Goal: Task Accomplishment & Management: Complete application form

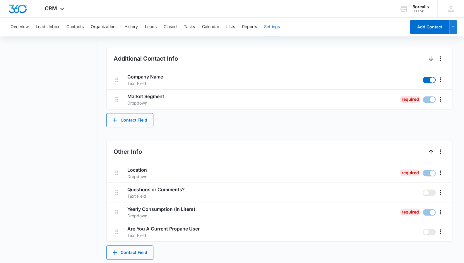
scroll to position [233, 0]
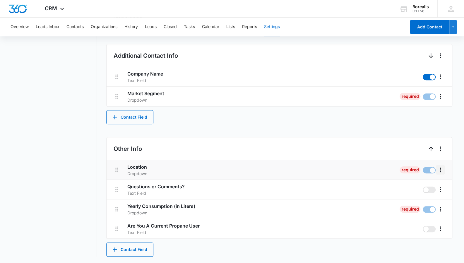
click at [441, 173] on button "More" at bounding box center [440, 169] width 9 height 9
click at [430, 186] on div "Edit" at bounding box center [424, 186] width 12 height 4
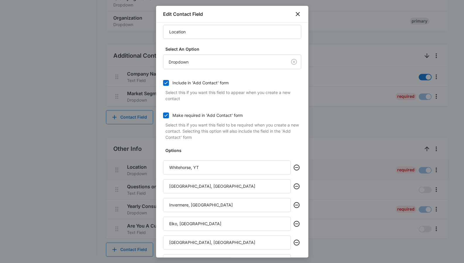
scroll to position [9, 0]
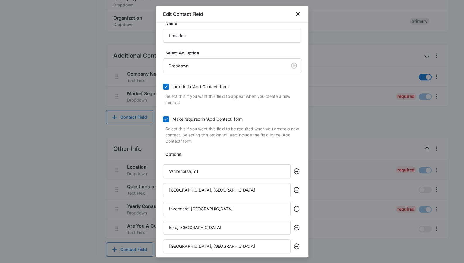
click at [65, 99] on div at bounding box center [232, 131] width 464 height 263
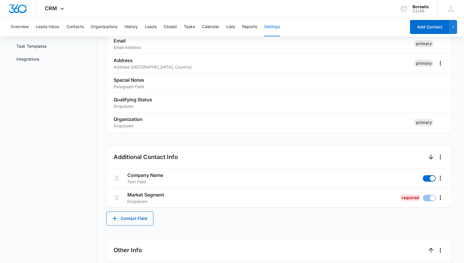
scroll to position [132, 0]
click at [56, 3] on div "CRM Apps Reputation Websites Forms CRM Email Social Shop Payments Content Ads I…" at bounding box center [55, 8] width 38 height 17
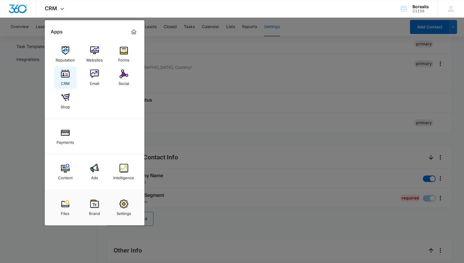
click at [64, 80] on div "CRM" at bounding box center [65, 82] width 9 height 8
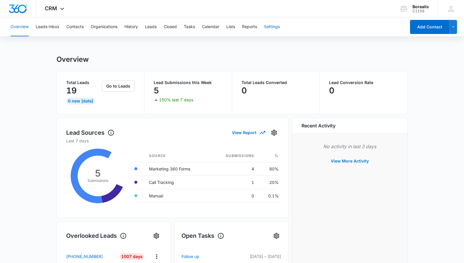
click at [268, 28] on button "Settings" at bounding box center [272, 27] width 16 height 19
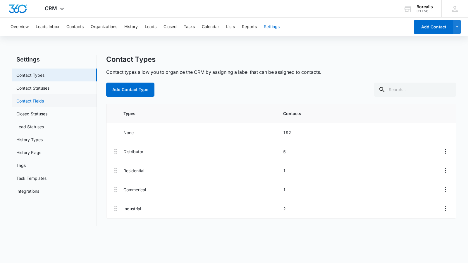
click at [42, 102] on link "Contact Fields" at bounding box center [30, 101] width 28 height 6
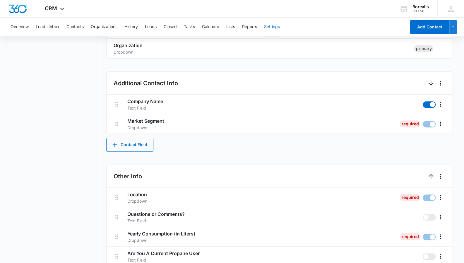
scroll to position [233, 0]
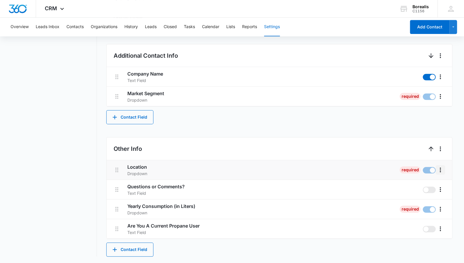
click at [443, 172] on icon "More" at bounding box center [440, 169] width 7 height 7
click at [428, 188] on button "Edit" at bounding box center [427, 185] width 33 height 9
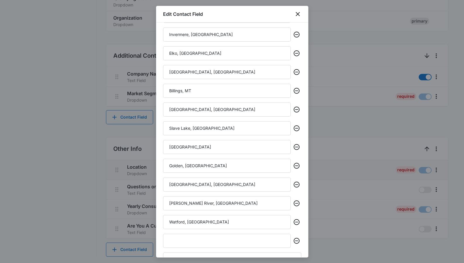
scroll to position [185, 0]
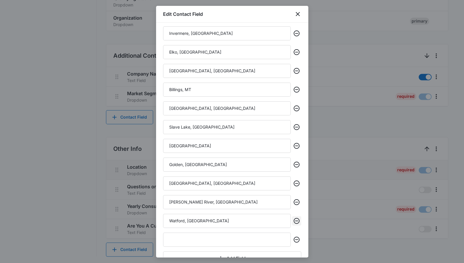
click at [294, 223] on icon "Remove" at bounding box center [297, 221] width 6 height 6
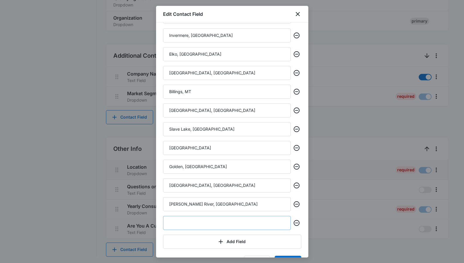
scroll to position [183, 0]
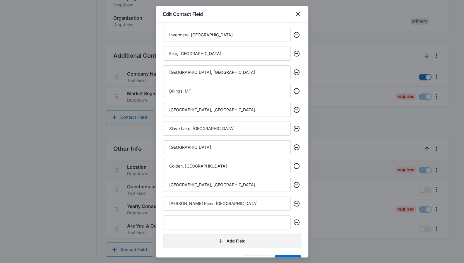
click at [237, 244] on button "Add Field" at bounding box center [232, 241] width 138 height 14
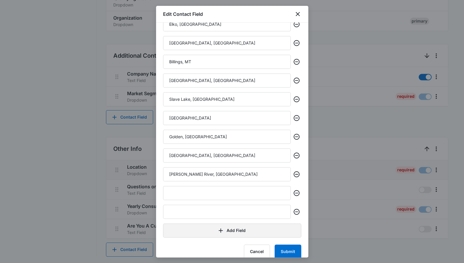
scroll to position [217, 0]
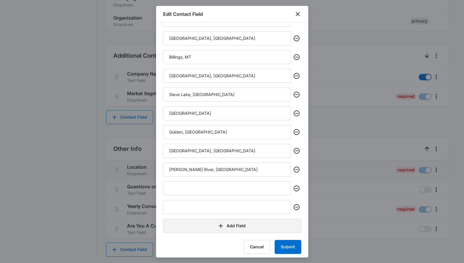
click at [228, 227] on button "Add Field" at bounding box center [232, 226] width 138 height 14
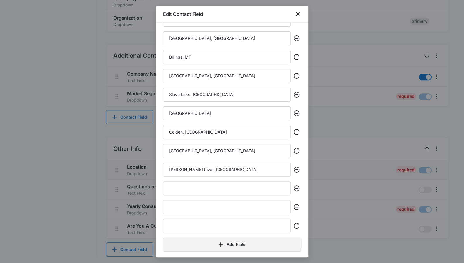
scroll to position [239, 0]
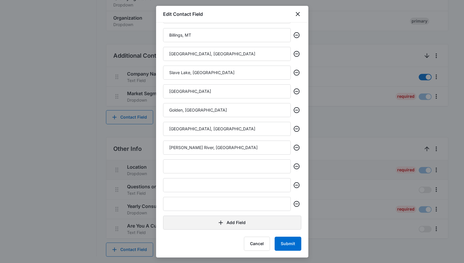
click at [228, 226] on button "Add Field" at bounding box center [232, 222] width 138 height 14
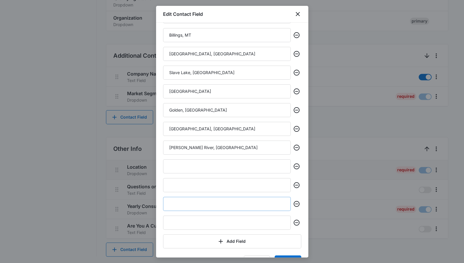
scroll to position [258, 0]
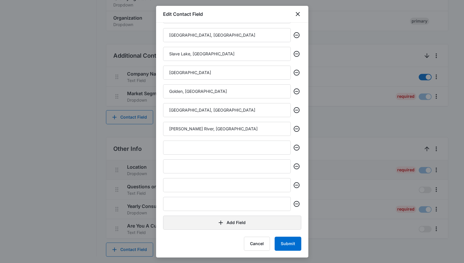
click at [227, 221] on button "Add Field" at bounding box center [232, 222] width 138 height 14
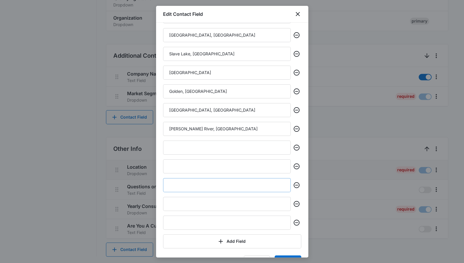
scroll to position [277, 0]
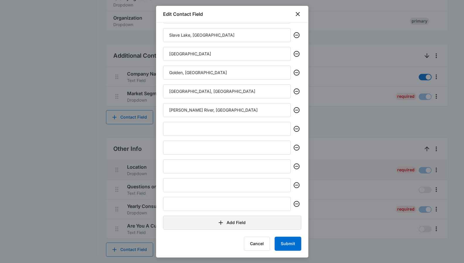
click at [225, 218] on button "Add Field" at bounding box center [232, 222] width 138 height 14
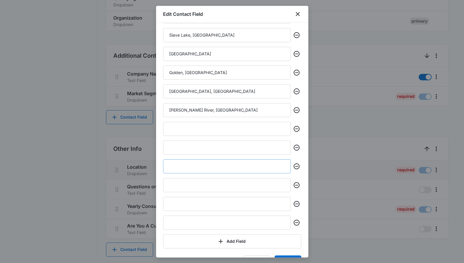
scroll to position [295, 0]
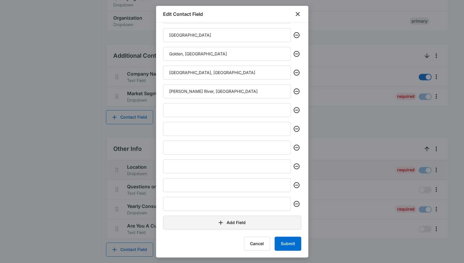
click at [222, 217] on button "Add Field" at bounding box center [232, 222] width 138 height 14
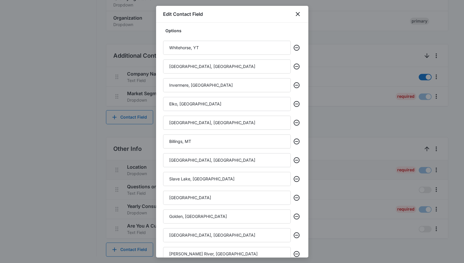
scroll to position [146, 0]
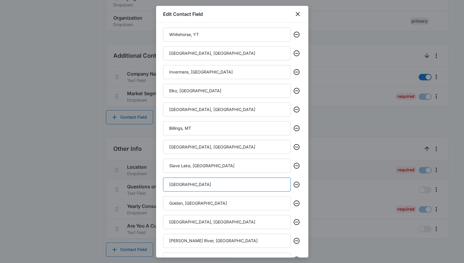
click at [194, 184] on input "[GEOGRAPHIC_DATA]" at bounding box center [227, 184] width 128 height 14
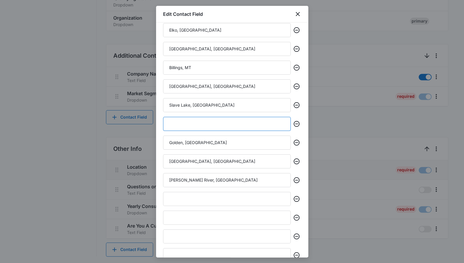
scroll to position [207, 0]
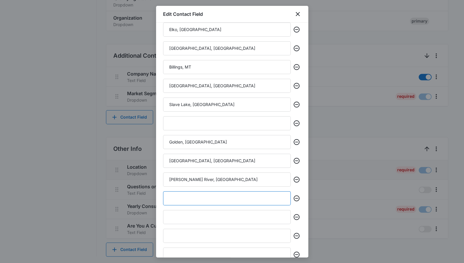
click at [191, 200] on input "text" at bounding box center [227, 198] width 128 height 14
paste input "[GEOGRAPHIC_DATA]"
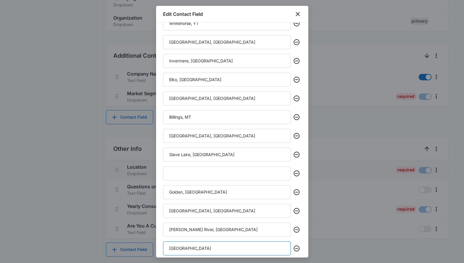
scroll to position [129, 0]
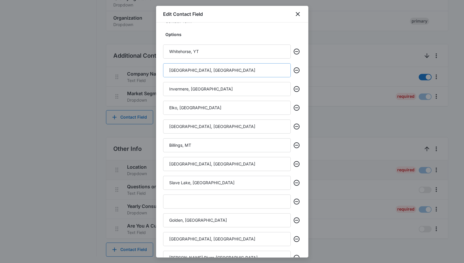
type input "[GEOGRAPHIC_DATA]"
click at [199, 70] on input "[GEOGRAPHIC_DATA], [GEOGRAPHIC_DATA]" at bounding box center [227, 70] width 128 height 14
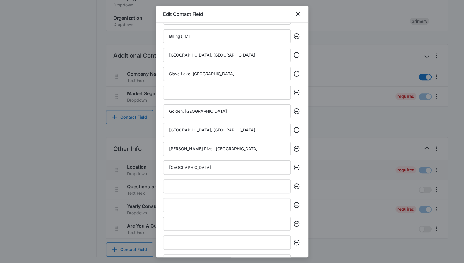
scroll to position [239, 0]
click at [187, 183] on input "text" at bounding box center [227, 186] width 128 height 14
paste input "[GEOGRAPHIC_DATA], [GEOGRAPHIC_DATA]"
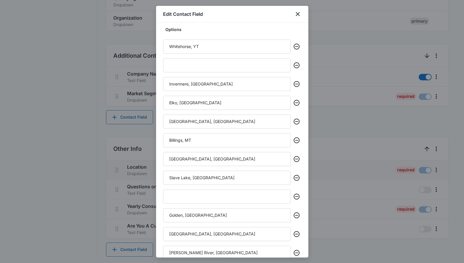
scroll to position [134, 0]
type input "[GEOGRAPHIC_DATA], [GEOGRAPHIC_DATA]"
click at [184, 174] on input "Slave Lake, [GEOGRAPHIC_DATA]" at bounding box center [227, 178] width 128 height 14
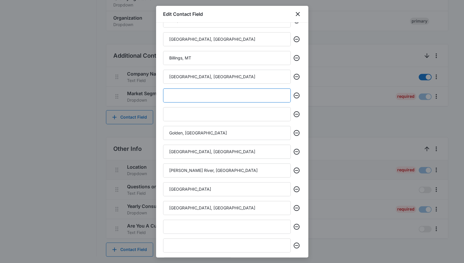
scroll to position [217, 0]
click at [179, 220] on input "text" at bounding box center [227, 226] width 128 height 14
paste input "Slave Lake, [GEOGRAPHIC_DATA]"
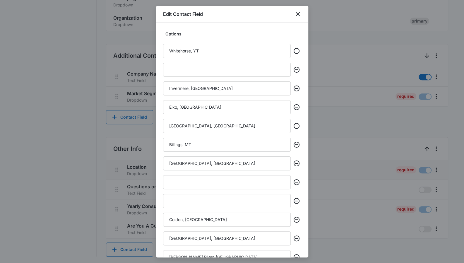
scroll to position [113, 0]
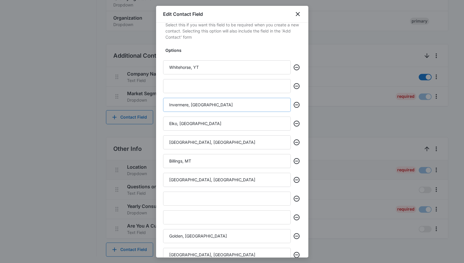
type input "Slave Lake, [GEOGRAPHIC_DATA]"
click at [195, 103] on input "Invermere, [GEOGRAPHIC_DATA]" at bounding box center [227, 105] width 128 height 14
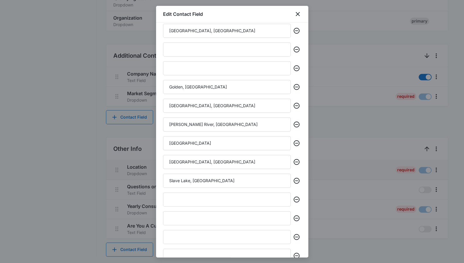
scroll to position [263, 0]
click at [183, 193] on input "text" at bounding box center [227, 198] width 128 height 14
paste input "Invermere, [GEOGRAPHIC_DATA]"
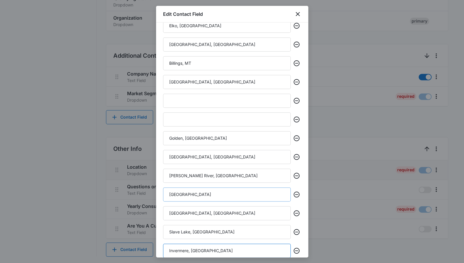
scroll to position [217, 0]
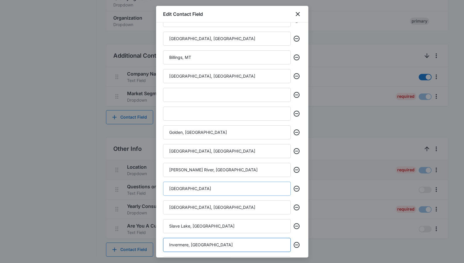
type input "Invermere, [GEOGRAPHIC_DATA]"
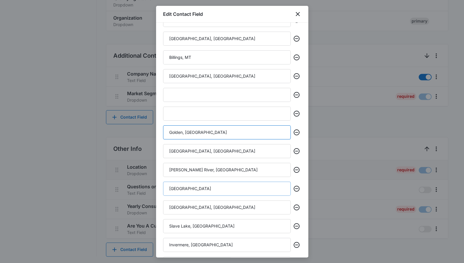
click at [184, 135] on input "Golden, [GEOGRAPHIC_DATA]" at bounding box center [227, 132] width 128 height 14
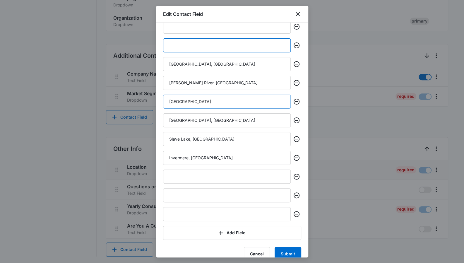
scroll to position [305, 0]
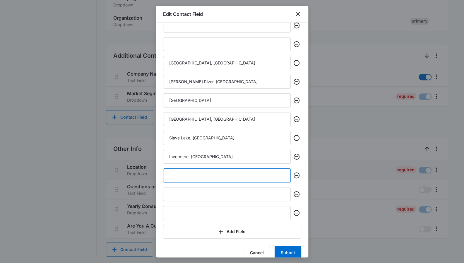
click at [181, 171] on input "text" at bounding box center [227, 175] width 128 height 14
paste input "Golden, [GEOGRAPHIC_DATA]"
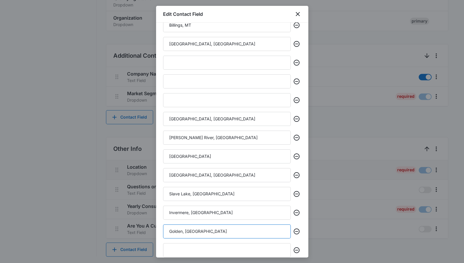
scroll to position [252, 0]
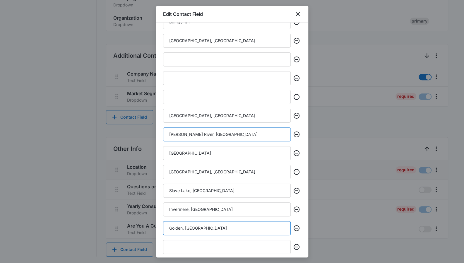
type input "Golden, [GEOGRAPHIC_DATA]"
click at [190, 137] on input "[PERSON_NAME] River, [GEOGRAPHIC_DATA]" at bounding box center [227, 134] width 128 height 14
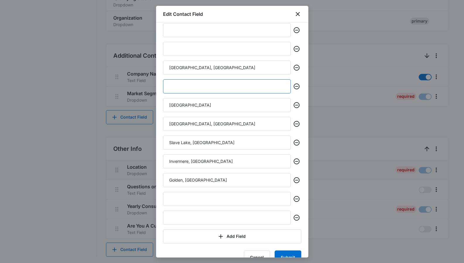
scroll to position [301, 0]
click at [179, 199] on input "text" at bounding box center [227, 198] width 128 height 14
paste input "[PERSON_NAME] River, [GEOGRAPHIC_DATA]"
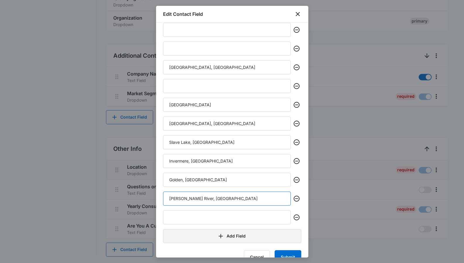
type input "[PERSON_NAME] River, [GEOGRAPHIC_DATA]"
click at [210, 233] on button "Add Field" at bounding box center [232, 236] width 138 height 14
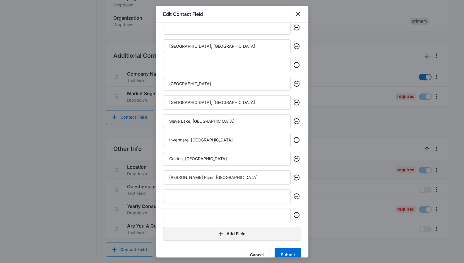
scroll to position [333, 0]
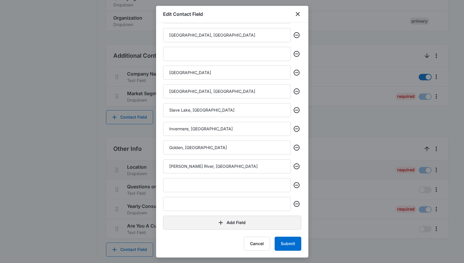
click at [214, 222] on button "Add Field" at bounding box center [232, 222] width 138 height 14
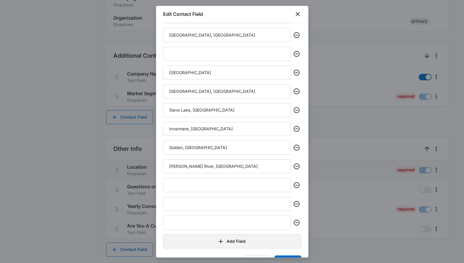
scroll to position [352, 0]
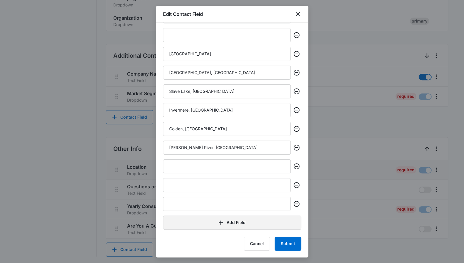
click at [214, 222] on button "Add Field" at bounding box center [232, 222] width 138 height 14
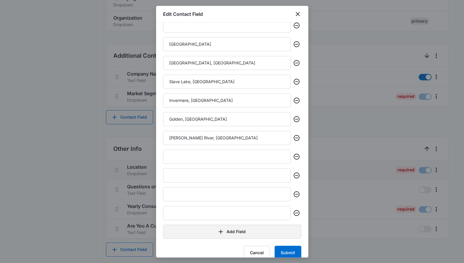
scroll to position [370, 0]
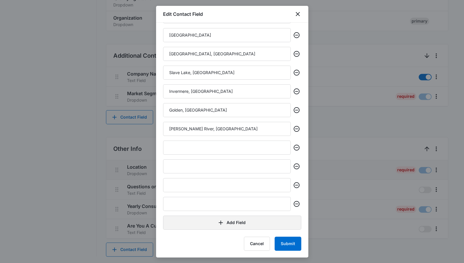
click at [214, 222] on button "Add Field" at bounding box center [232, 222] width 138 height 14
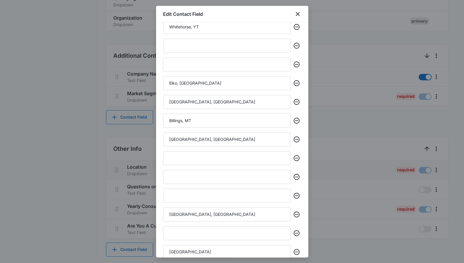
scroll to position [130, 0]
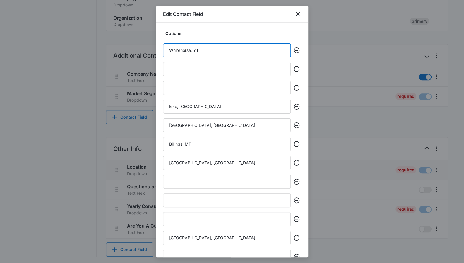
click at [199, 49] on input "Whitehorse, YT" at bounding box center [227, 50] width 128 height 14
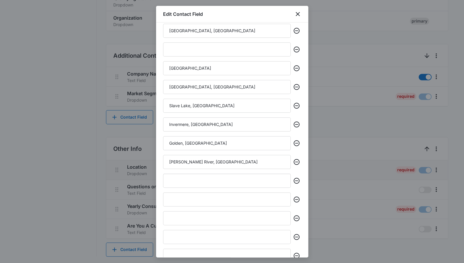
scroll to position [337, 0]
click at [183, 181] on input "text" at bounding box center [227, 180] width 128 height 14
paste input "Whitehorse, YT"
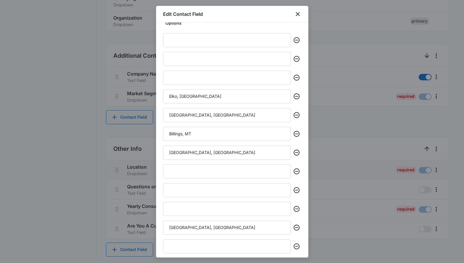
scroll to position [140, 0]
type input "Whitehorse, YT"
click at [197, 120] on input "[GEOGRAPHIC_DATA], [GEOGRAPHIC_DATA]" at bounding box center [227, 115] width 128 height 14
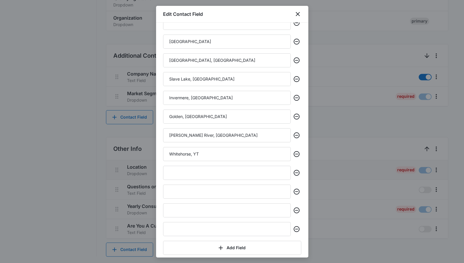
scroll to position [364, 0]
click at [184, 169] on input "text" at bounding box center [227, 172] width 128 height 14
paste input "[GEOGRAPHIC_DATA], [GEOGRAPHIC_DATA]"
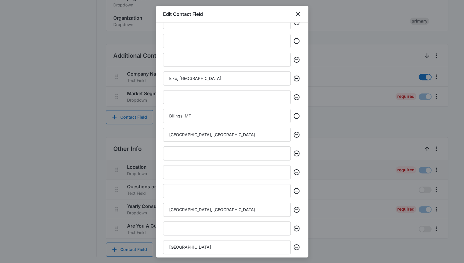
scroll to position [157, 0]
type input "[GEOGRAPHIC_DATA], [GEOGRAPHIC_DATA]"
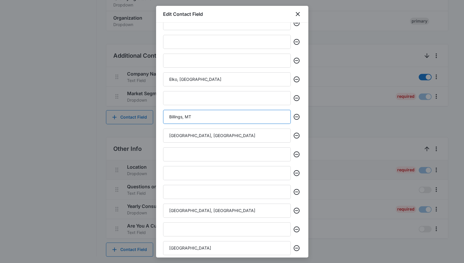
click at [192, 116] on input "Billings, MT" at bounding box center [227, 117] width 128 height 14
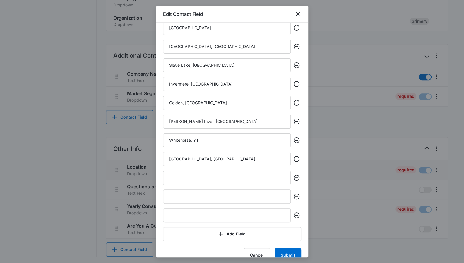
scroll to position [389, 0]
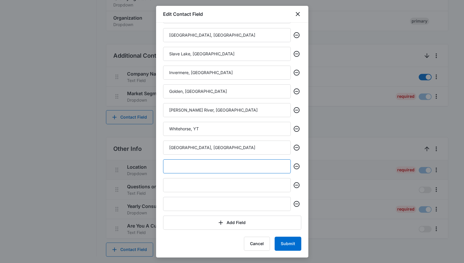
click at [184, 162] on input "text" at bounding box center [227, 166] width 128 height 14
paste input "Billings, MT"
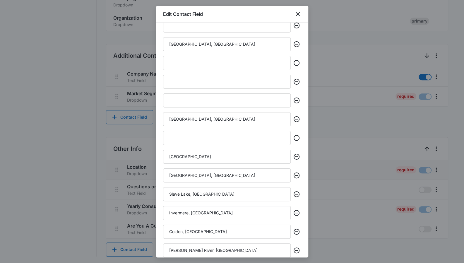
scroll to position [197, 0]
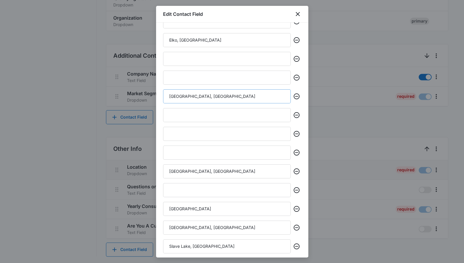
type input "Billings, MT"
click at [185, 93] on input "[GEOGRAPHIC_DATA], [GEOGRAPHIC_DATA]" at bounding box center [227, 96] width 128 height 14
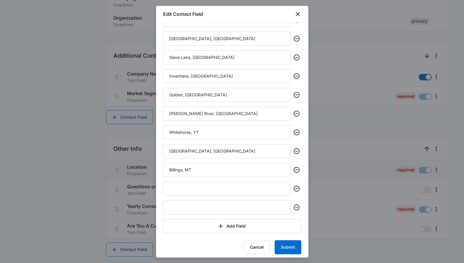
scroll to position [389, 0]
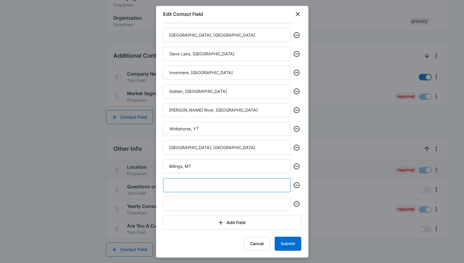
click at [186, 184] on input "text" at bounding box center [227, 185] width 128 height 14
paste input "[GEOGRAPHIC_DATA], [GEOGRAPHIC_DATA]"
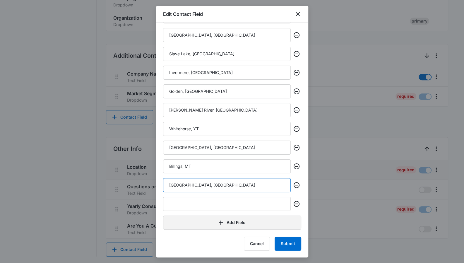
type input "[GEOGRAPHIC_DATA], [GEOGRAPHIC_DATA]"
click at [195, 227] on button "Add Field" at bounding box center [232, 222] width 138 height 14
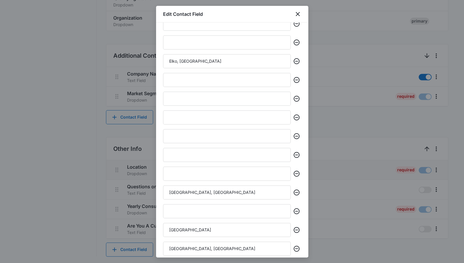
scroll to position [175, 0]
click at [201, 62] on input "Elko, [GEOGRAPHIC_DATA]" at bounding box center [227, 61] width 128 height 14
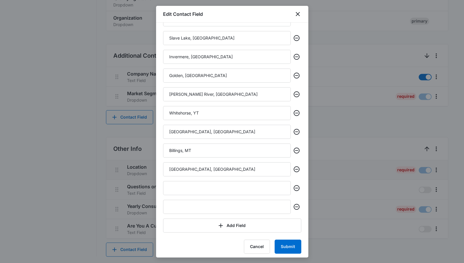
scroll to position [408, 0]
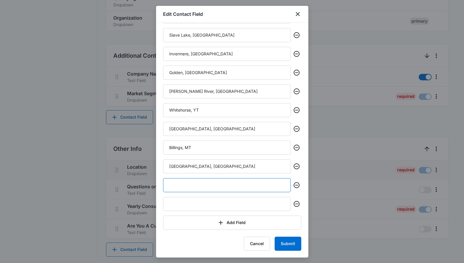
click at [176, 183] on input "text" at bounding box center [227, 185] width 128 height 14
paste input "Elko, [GEOGRAPHIC_DATA]"
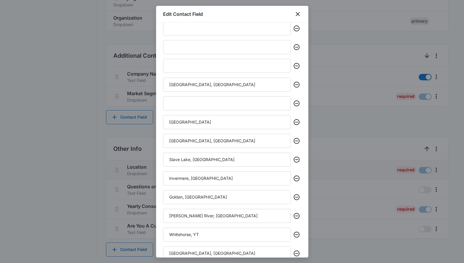
scroll to position [249, 0]
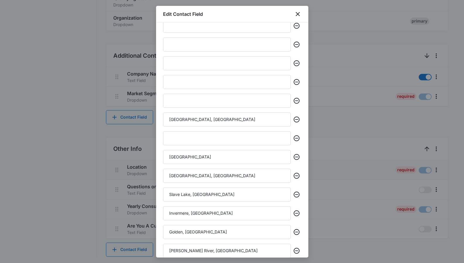
type input "Elko, [GEOGRAPHIC_DATA]"
drag, startPoint x: 176, startPoint y: 183, endPoint x: 171, endPoint y: 121, distance: 62.6
click at [171, 121] on input "[GEOGRAPHIC_DATA], [GEOGRAPHIC_DATA]" at bounding box center [227, 119] width 128 height 14
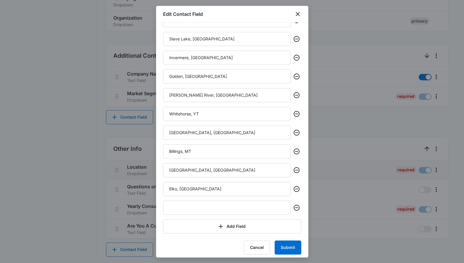
scroll to position [408, 0]
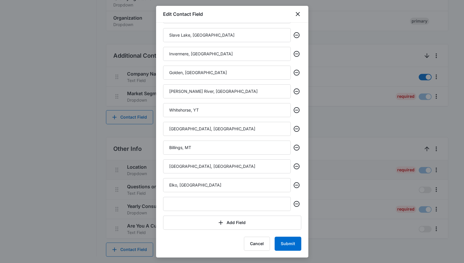
click at [174, 203] on input "text" at bounding box center [227, 204] width 128 height 14
paste input "[GEOGRAPHIC_DATA], [GEOGRAPHIC_DATA]"
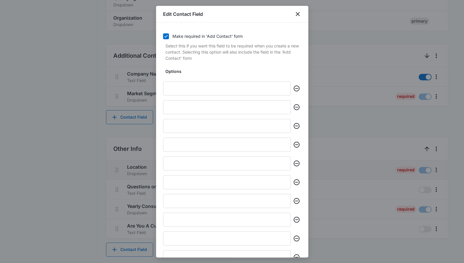
scroll to position [60, 0]
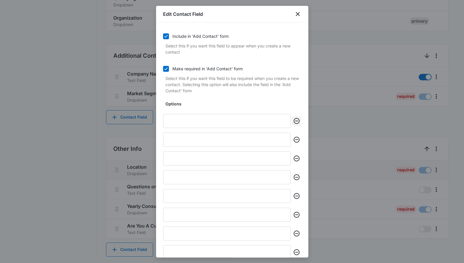
type input "[GEOGRAPHIC_DATA], [GEOGRAPHIC_DATA]"
click at [293, 119] on icon "Remove" at bounding box center [296, 120] width 7 height 7
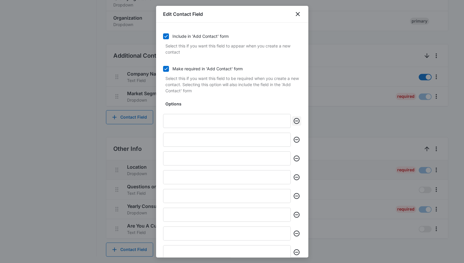
click at [293, 119] on icon "Remove" at bounding box center [296, 120] width 7 height 7
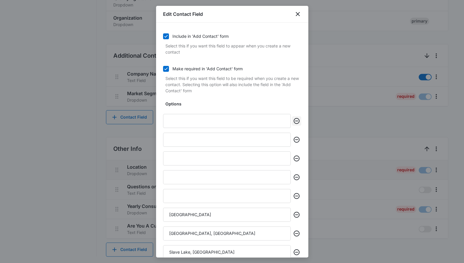
click at [293, 119] on icon "Remove" at bounding box center [296, 120] width 7 height 7
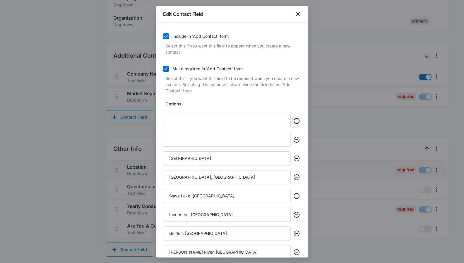
click at [293, 119] on icon "Remove" at bounding box center [296, 120] width 7 height 7
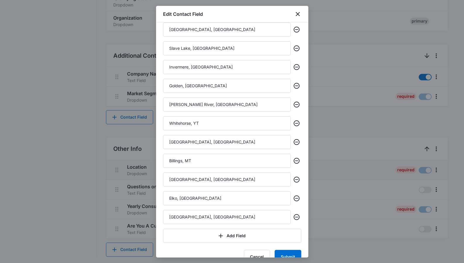
scroll to position [183, 0]
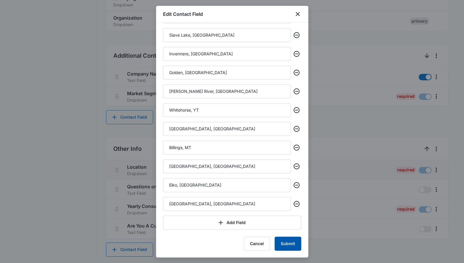
click at [282, 238] on button "Submit" at bounding box center [288, 244] width 27 height 14
click at [280, 237] on button "Submit" at bounding box center [288, 244] width 27 height 14
click at [294, 13] on icon "close" at bounding box center [297, 14] width 7 height 7
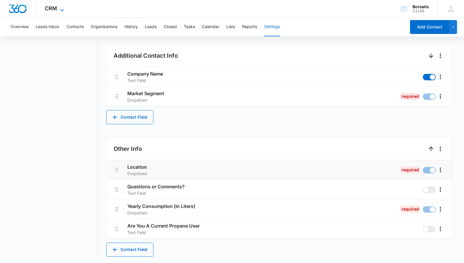
click at [59, 9] on icon at bounding box center [62, 10] width 7 height 7
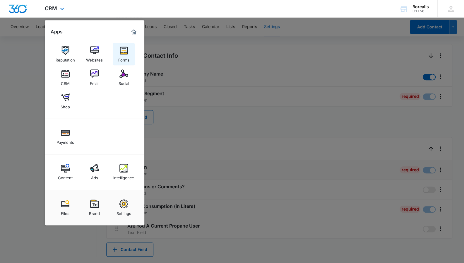
click at [121, 56] on div "Forms" at bounding box center [123, 59] width 11 height 8
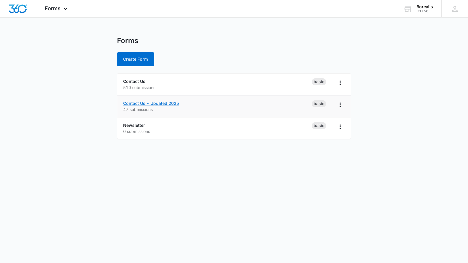
click at [152, 102] on link "Contact Us - Updated 2025" at bounding box center [151, 103] width 56 height 5
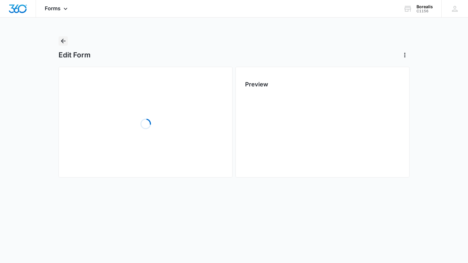
click at [63, 44] on icon "Back" at bounding box center [63, 40] width 7 height 7
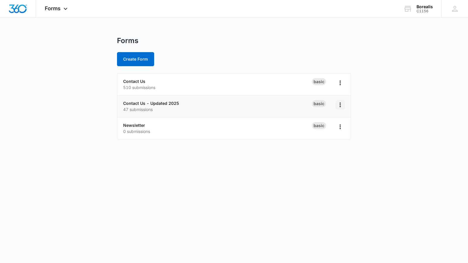
click at [338, 107] on icon "Overflow Menu" at bounding box center [340, 104] width 7 height 7
click at [168, 104] on link "Contact Us - Updated 2025" at bounding box center [151, 103] width 56 height 5
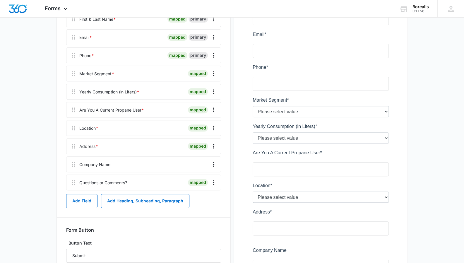
scroll to position [112, 0]
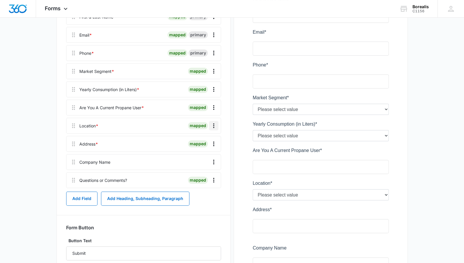
click at [212, 126] on icon "Overflow Menu" at bounding box center [213, 125] width 7 height 7
click at [205, 142] on button "Edit" at bounding box center [201, 141] width 33 height 9
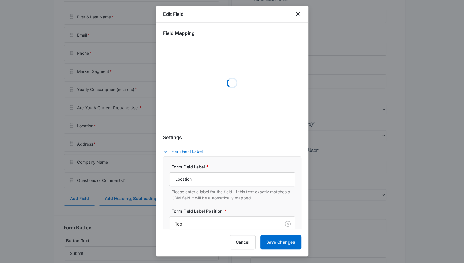
select select "199"
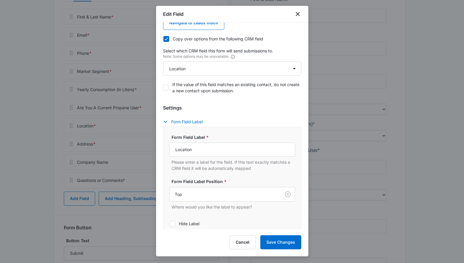
scroll to position [0, 0]
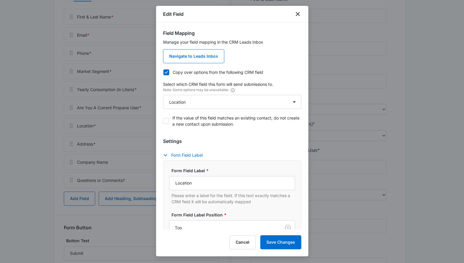
click at [165, 72] on icon at bounding box center [166, 72] width 5 height 5
click at [163, 72] on input "Copy over options from the following CRM field" at bounding box center [163, 72] width 0 height 0
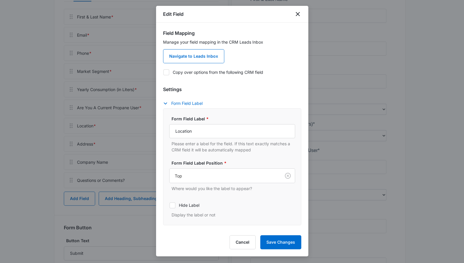
click at [167, 73] on icon at bounding box center [166, 72] width 5 height 5
click at [163, 72] on input "Copy over options from the following CRM field" at bounding box center [163, 72] width 0 height 0
checkbox input "true"
select select "199"
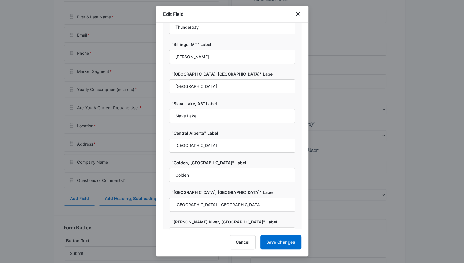
scroll to position [438, 0]
click at [277, 240] on button "Save Changes" at bounding box center [280, 242] width 41 height 14
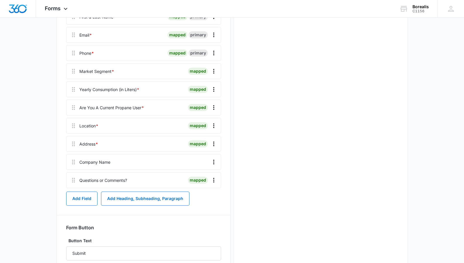
scroll to position [0, 0]
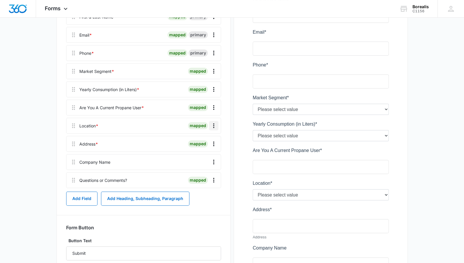
click at [217, 126] on button "Overflow Menu" at bounding box center [213, 125] width 9 height 9
click at [205, 145] on button "Edit" at bounding box center [201, 141] width 33 height 9
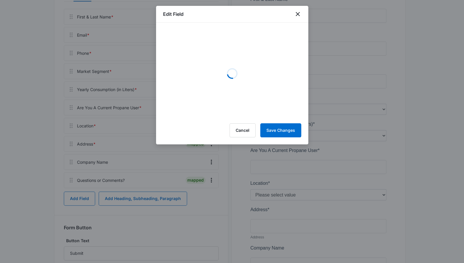
select select "199"
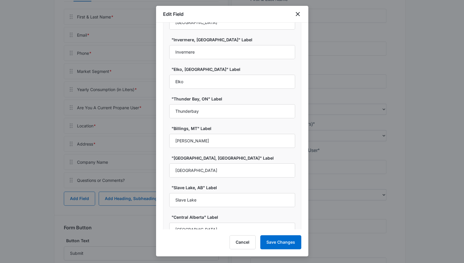
scroll to position [341, 0]
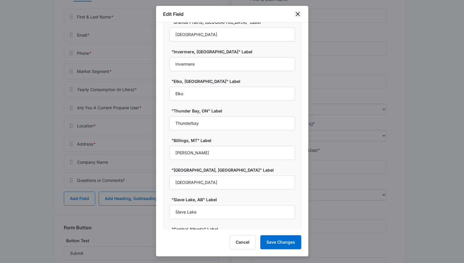
click at [299, 16] on icon "close" at bounding box center [298, 14] width 4 height 4
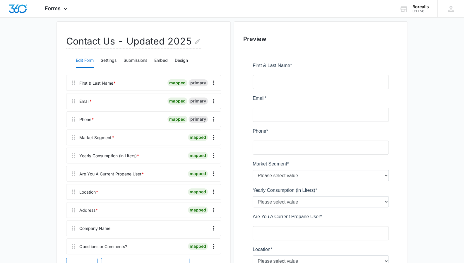
scroll to position [0, 0]
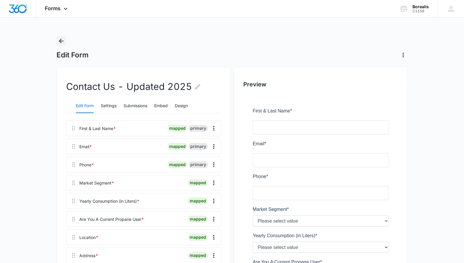
click at [63, 42] on icon "Back" at bounding box center [61, 40] width 7 height 7
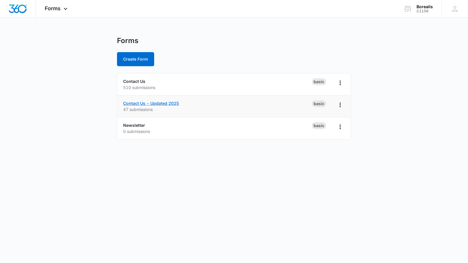
click at [156, 102] on link "Contact Us - Updated 2025" at bounding box center [151, 103] width 56 height 5
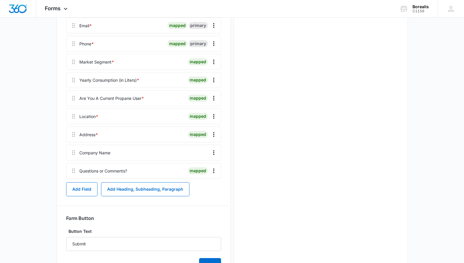
scroll to position [121, 0]
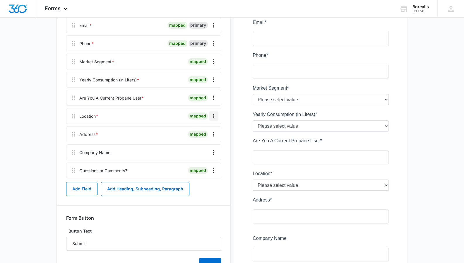
click at [213, 115] on icon "Overflow Menu" at bounding box center [213, 115] width 7 height 7
click at [208, 131] on button "Edit" at bounding box center [201, 132] width 33 height 9
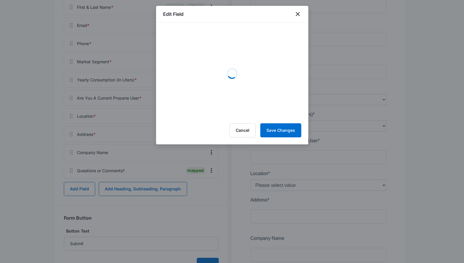
select select "199"
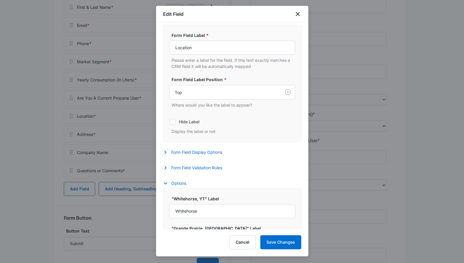
scroll to position [135, 0]
click at [300, 16] on icon "close" at bounding box center [297, 14] width 7 height 7
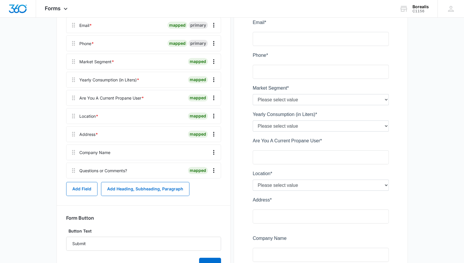
scroll to position [0, 0]
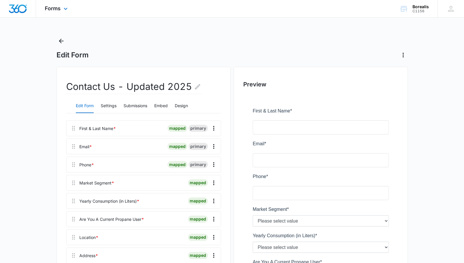
click at [56, 12] on div "Forms Apps Reputation Websites Forms CRM Email Social Shop Payments Content Ads…" at bounding box center [57, 8] width 42 height 17
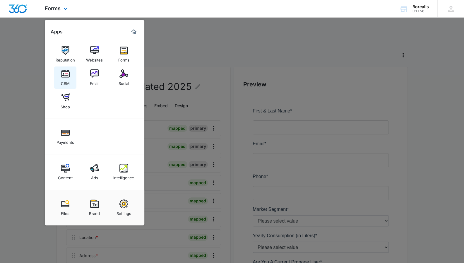
click at [69, 72] on link "CRM" at bounding box center [65, 77] width 22 height 22
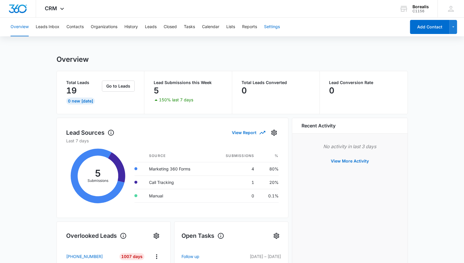
click at [269, 26] on button "Settings" at bounding box center [272, 27] width 16 height 19
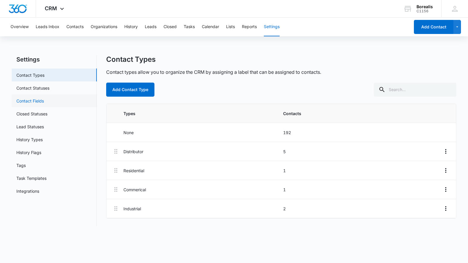
click at [44, 104] on link "Contact Fields" at bounding box center [30, 101] width 28 height 6
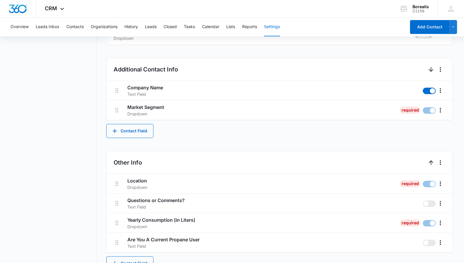
scroll to position [233, 0]
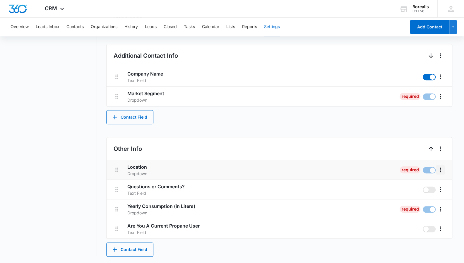
click at [440, 171] on icon "More" at bounding box center [440, 169] width 1 height 5
click at [427, 186] on div "Edit" at bounding box center [424, 186] width 12 height 4
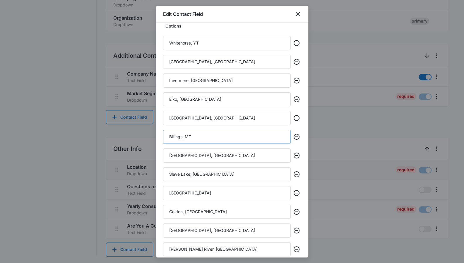
scroll to position [220, 0]
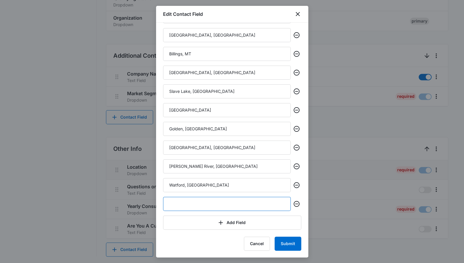
click at [197, 207] on input "text" at bounding box center [227, 204] width 128 height 14
type input "y"
type input "test"
click at [282, 243] on button "Submit" at bounding box center [288, 244] width 27 height 14
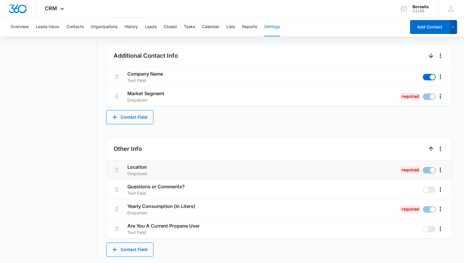
click at [453, 24] on icon "button" at bounding box center [453, 26] width 5 height 7
click at [54, 10] on span "CRM" at bounding box center [51, 8] width 12 height 6
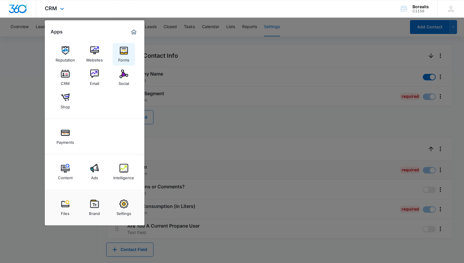
click at [122, 49] on img at bounding box center [123, 50] width 9 height 9
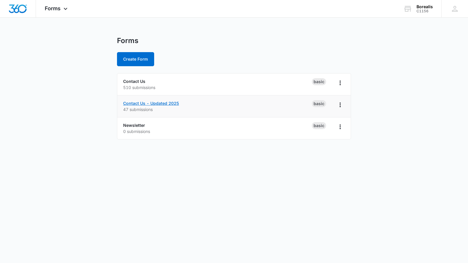
click at [160, 102] on link "Contact Us - Updated 2025" at bounding box center [151, 103] width 56 height 5
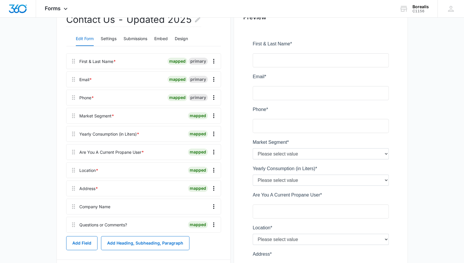
scroll to position [79, 0]
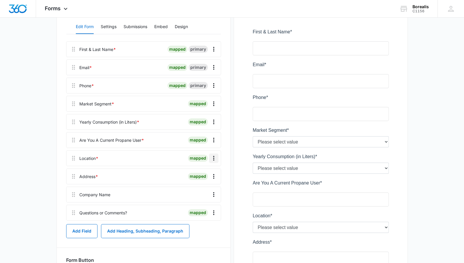
click at [213, 158] on icon "Overflow Menu" at bounding box center [213, 158] width 1 height 5
click at [205, 174] on button "Edit" at bounding box center [201, 174] width 33 height 9
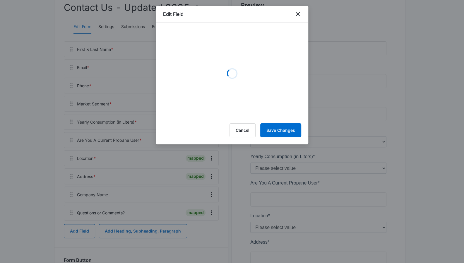
select select "199"
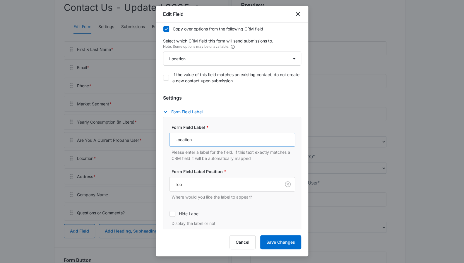
scroll to position [5, 0]
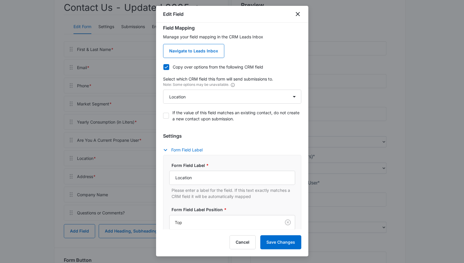
click at [167, 68] on icon at bounding box center [166, 66] width 5 height 5
click at [163, 67] on input "Copy over options from the following CRM field" at bounding box center [163, 67] width 0 height 0
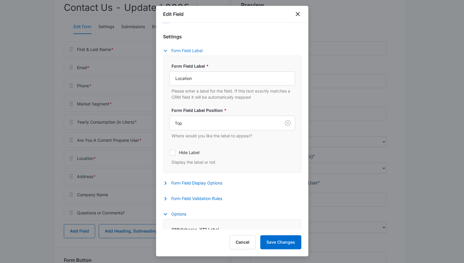
scroll to position [52, 0]
click at [194, 83] on input "Location" at bounding box center [232, 79] width 126 height 14
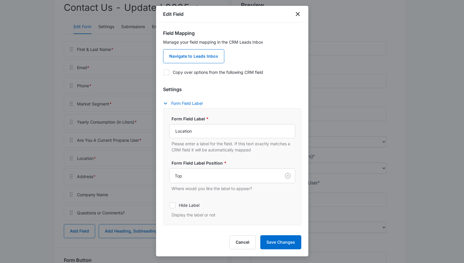
click at [165, 73] on icon at bounding box center [166, 72] width 4 height 3
click at [163, 72] on input "Copy over options from the following CRM field" at bounding box center [163, 72] width 0 height 0
checkbox input "true"
select select "199"
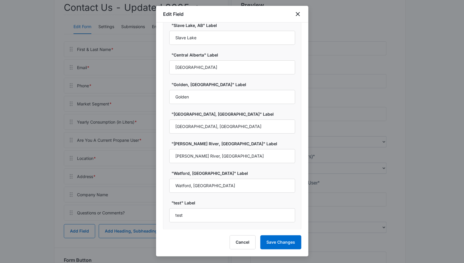
scroll to position [516, 0]
click at [269, 242] on button "Save Changes" at bounding box center [280, 242] width 41 height 14
click at [241, 207] on div ""test" Label test" at bounding box center [232, 210] width 126 height 23
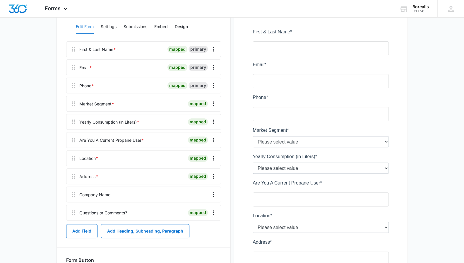
scroll to position [209, 0]
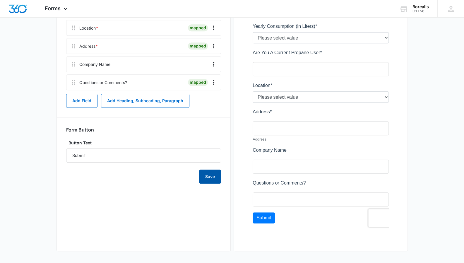
click at [217, 177] on button "Save" at bounding box center [210, 176] width 22 height 14
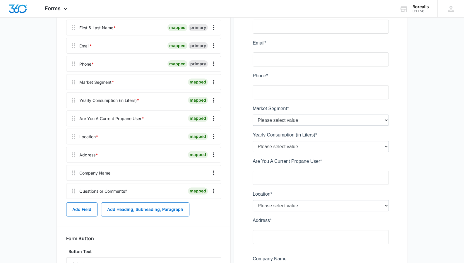
scroll to position [80, 0]
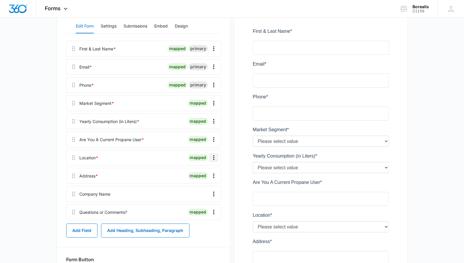
click at [212, 156] on icon "Overflow Menu" at bounding box center [213, 157] width 7 height 7
click at [206, 170] on button "Edit" at bounding box center [201, 173] width 33 height 9
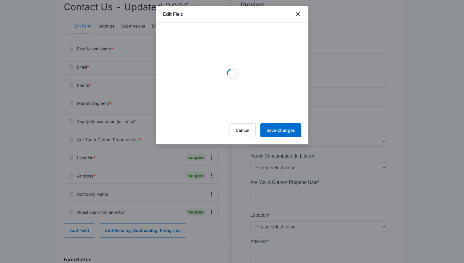
select select "199"
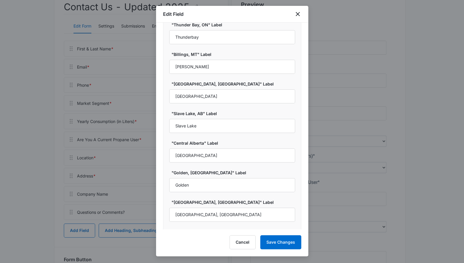
scroll to position [516, 0]
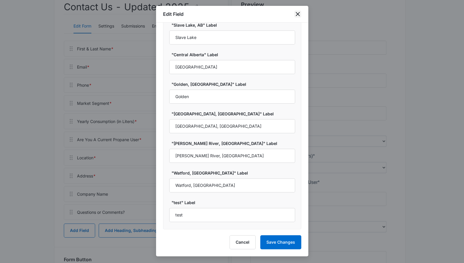
click at [296, 16] on icon "close" at bounding box center [298, 14] width 4 height 4
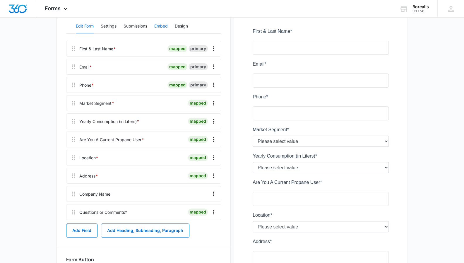
click at [159, 30] on button "Embed" at bounding box center [160, 26] width 13 height 14
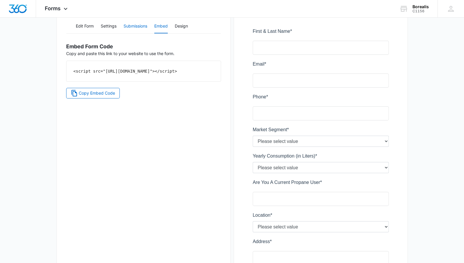
click at [134, 30] on button "Submissions" at bounding box center [136, 26] width 24 height 14
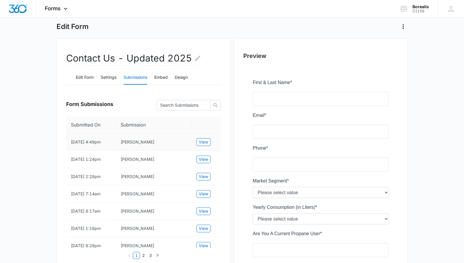
scroll to position [28, 0]
click at [112, 77] on button "Settings" at bounding box center [109, 78] width 16 height 14
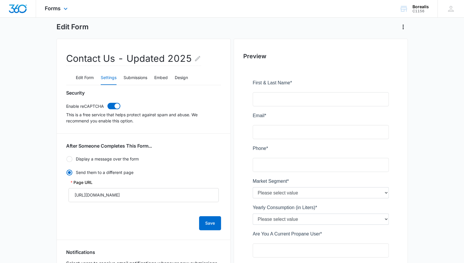
click at [61, 7] on div "Forms Apps Reputation Websites Forms CRM Email Social Shop Payments Content Ads…" at bounding box center [57, 8] width 42 height 17
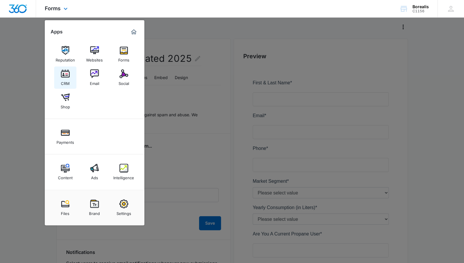
click at [72, 78] on link "CRM" at bounding box center [65, 77] width 22 height 22
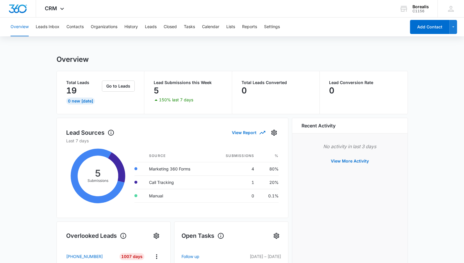
click at [206, 110] on div "Lead Submissions this Week 5 150% last 7 days" at bounding box center [188, 92] width 88 height 43
click at [275, 30] on button "Settings" at bounding box center [272, 27] width 16 height 19
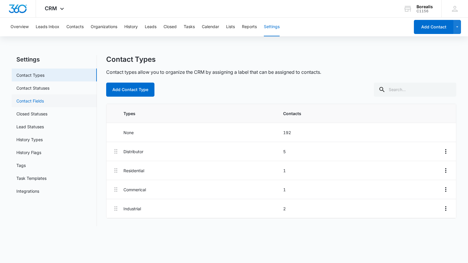
click at [44, 104] on link "Contact Fields" at bounding box center [30, 101] width 28 height 6
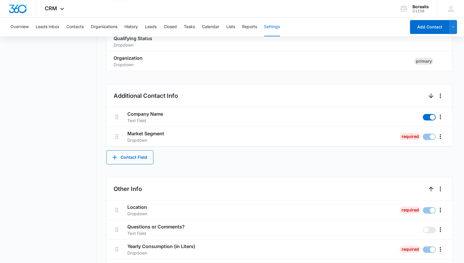
scroll to position [233, 0]
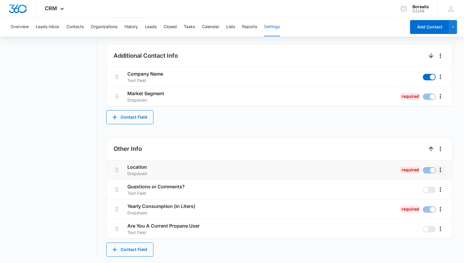
click at [440, 171] on icon "More" at bounding box center [440, 169] width 1 height 5
click at [431, 185] on button "Edit" at bounding box center [427, 185] width 33 height 9
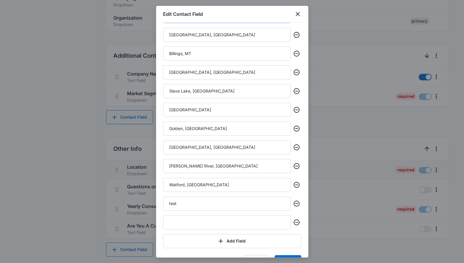
scroll to position [221, 0]
click at [296, 202] on button "Remove" at bounding box center [296, 202] width 9 height 9
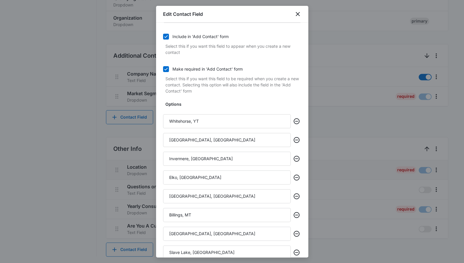
scroll to position [60, 0]
click at [372, 7] on div at bounding box center [232, 131] width 464 height 263
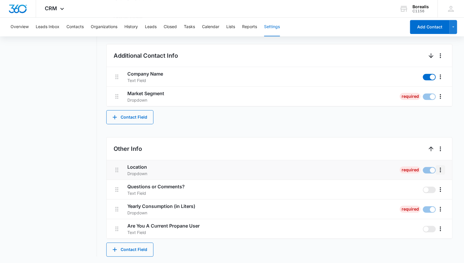
click at [441, 171] on icon "More" at bounding box center [440, 169] width 7 height 7
click at [426, 188] on button "Edit" at bounding box center [427, 185] width 33 height 9
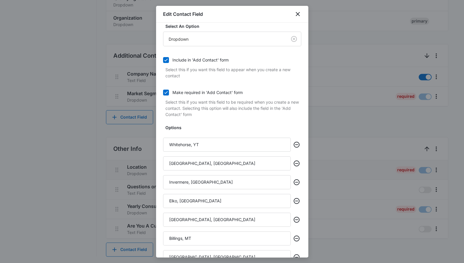
scroll to position [40, 0]
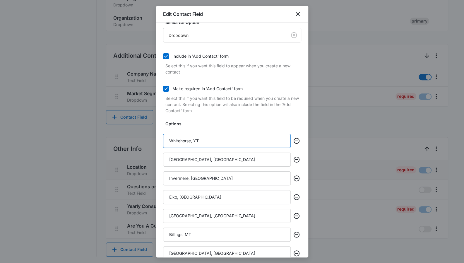
click at [239, 146] on input "Whitehorse, YT" at bounding box center [227, 141] width 128 height 14
type input "[GEOGRAPHIC_DATA]"
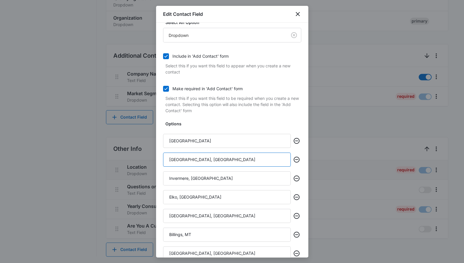
click at [222, 157] on input "[GEOGRAPHIC_DATA], [GEOGRAPHIC_DATA]" at bounding box center [227, 159] width 128 height 14
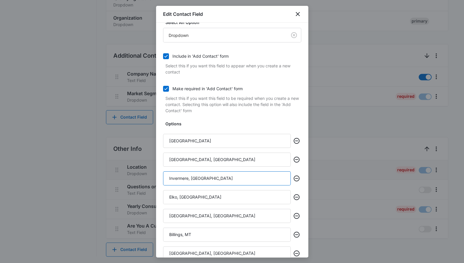
click at [218, 176] on input "Invermere, [GEOGRAPHIC_DATA]" at bounding box center [227, 178] width 128 height 14
type input "Slave Lake, [GEOGRAPHIC_DATA]"
click at [214, 193] on input "Elko, [GEOGRAPHIC_DATA]" at bounding box center [227, 197] width 128 height 14
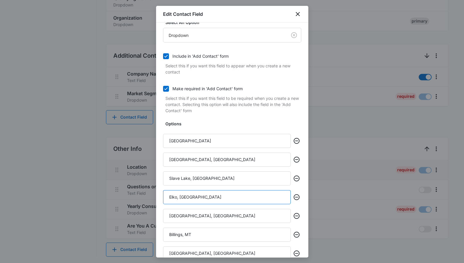
click at [214, 193] on input "Elko, [GEOGRAPHIC_DATA]" at bounding box center [227, 197] width 128 height 14
type input "Invermere, [GEOGRAPHIC_DATA]"
click at [209, 215] on input "[GEOGRAPHIC_DATA], [GEOGRAPHIC_DATA]" at bounding box center [227, 216] width 128 height 14
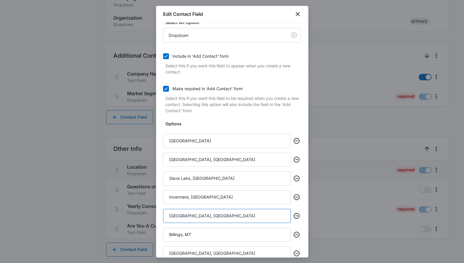
click at [209, 215] on input "[GEOGRAPHIC_DATA], [GEOGRAPHIC_DATA]" at bounding box center [227, 216] width 128 height 14
type input "Golden, [GEOGRAPHIC_DATA]"
click at [205, 234] on input "Billings, MT" at bounding box center [227, 234] width 128 height 14
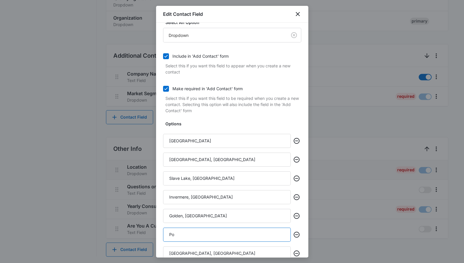
type input "[PERSON_NAME] River, [GEOGRAPHIC_DATA]"
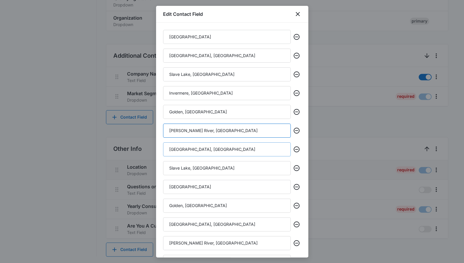
scroll to position [144, 0]
click at [214, 154] on input "[GEOGRAPHIC_DATA], [GEOGRAPHIC_DATA]" at bounding box center [227, 149] width 128 height 14
type input "Whitehorse, YT"
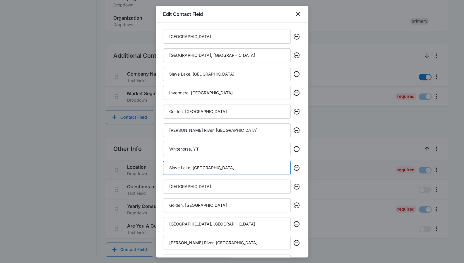
click at [212, 167] on input "Slave Lake, [GEOGRAPHIC_DATA]" at bounding box center [227, 168] width 128 height 14
type input "[GEOGRAPHIC_DATA], [GEOGRAPHIC_DATA]"
click at [211, 186] on input "[GEOGRAPHIC_DATA]" at bounding box center [227, 186] width 128 height 14
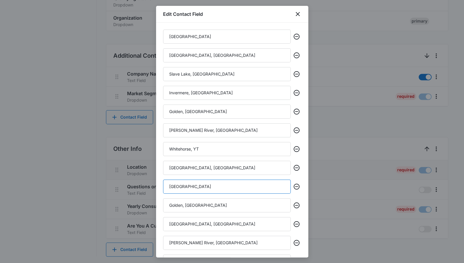
click at [211, 186] on input "[GEOGRAPHIC_DATA]" at bounding box center [227, 186] width 128 height 14
type input "Billings, MT"
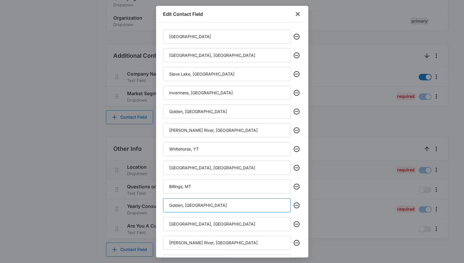
click at [208, 205] on input "Golden, [GEOGRAPHIC_DATA]" at bounding box center [227, 205] width 128 height 14
type input "[GEOGRAPHIC_DATA], [GEOGRAPHIC_DATA]"
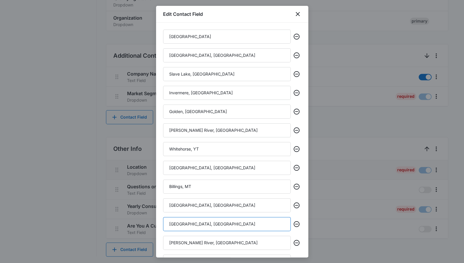
click at [203, 223] on input "[GEOGRAPHIC_DATA], [GEOGRAPHIC_DATA]" at bounding box center [227, 224] width 128 height 14
type input "Elko, [GEOGRAPHIC_DATA]"
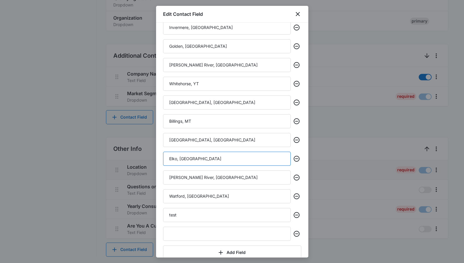
scroll to position [210, 0]
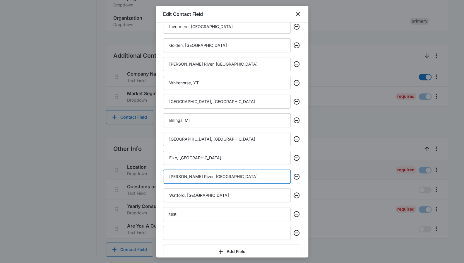
click at [210, 179] on input "[PERSON_NAME] River, [GEOGRAPHIC_DATA]" at bounding box center [227, 176] width 128 height 14
type input "[GEOGRAPHIC_DATA], [GEOGRAPHIC_DATA]"
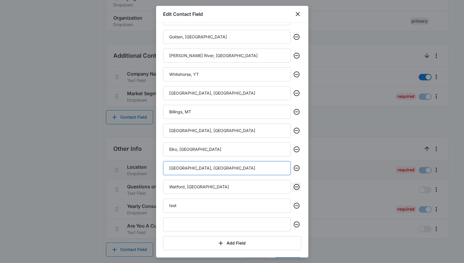
scroll to position [219, 0]
click at [294, 189] on icon "Remove" at bounding box center [297, 187] width 6 height 6
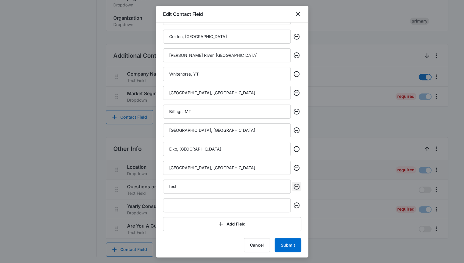
click at [294, 189] on icon "Remove" at bounding box center [297, 187] width 6 height 6
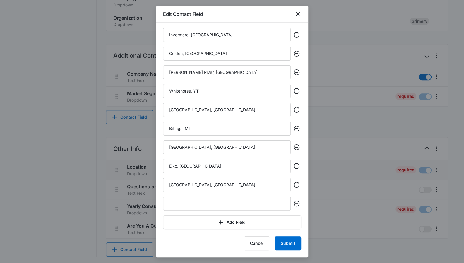
scroll to position [202, 0]
click at [285, 243] on button "Submit" at bounding box center [288, 244] width 27 height 14
click at [285, 243] on div "Cancel Loading Submit" at bounding box center [232, 244] width 138 height 14
click at [324, 231] on div at bounding box center [232, 131] width 464 height 263
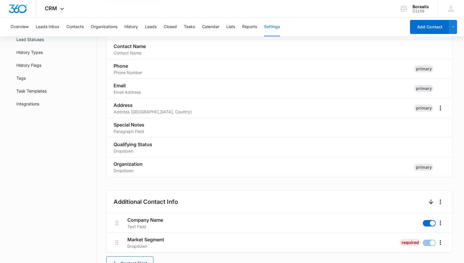
scroll to position [84, 0]
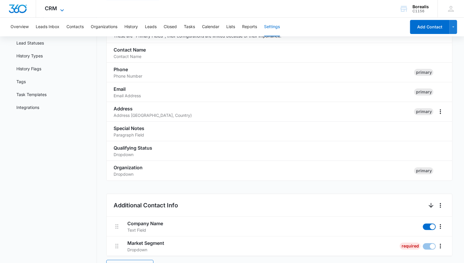
click at [60, 10] on icon at bounding box center [62, 10] width 7 height 7
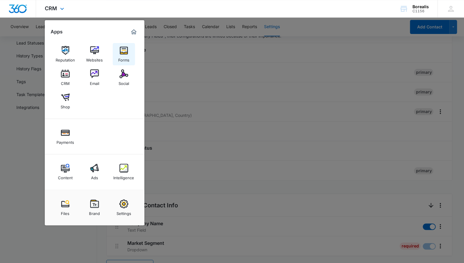
click at [120, 54] on img at bounding box center [123, 50] width 9 height 9
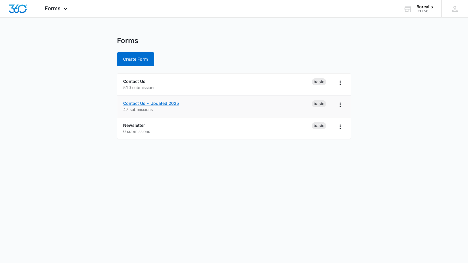
click at [146, 104] on link "Contact Us - Updated 2025" at bounding box center [151, 103] width 56 height 5
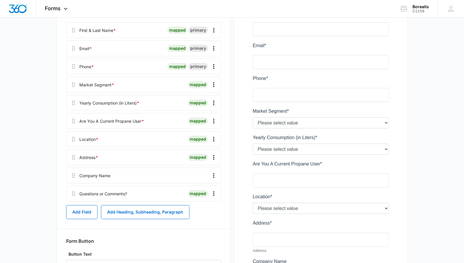
scroll to position [98, 0]
click at [214, 138] on icon "Overflow Menu" at bounding box center [213, 138] width 7 height 7
click at [205, 152] on button "Edit" at bounding box center [201, 154] width 33 height 9
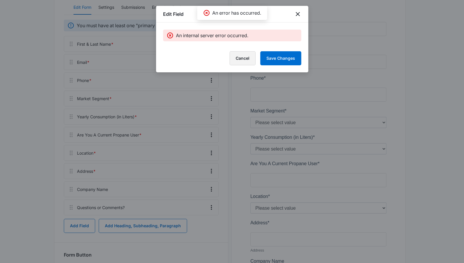
click at [247, 58] on button "Cancel" at bounding box center [242, 58] width 26 height 14
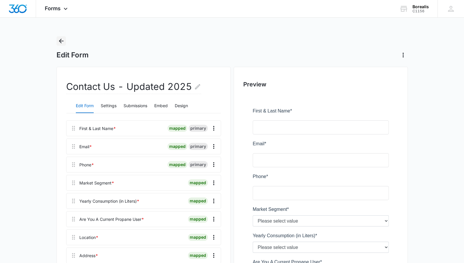
click at [62, 40] on icon "Back" at bounding box center [61, 40] width 7 height 7
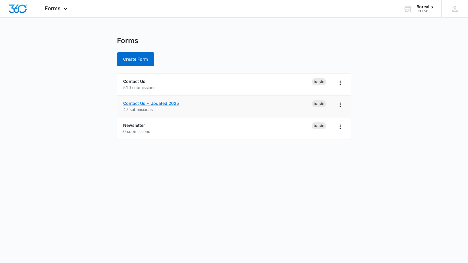
click at [168, 105] on link "Contact Us - Updated 2025" at bounding box center [151, 103] width 56 height 5
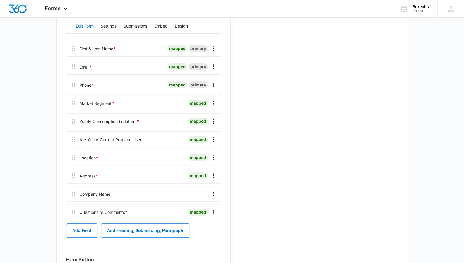
scroll to position [83, 0]
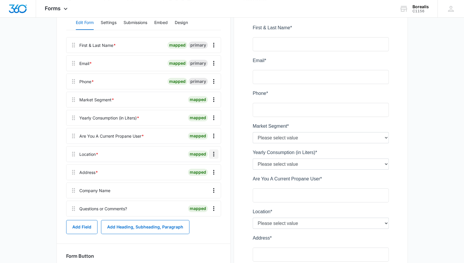
click at [214, 157] on button "Overflow Menu" at bounding box center [213, 153] width 9 height 9
click at [208, 168] on button "Edit" at bounding box center [201, 170] width 33 height 9
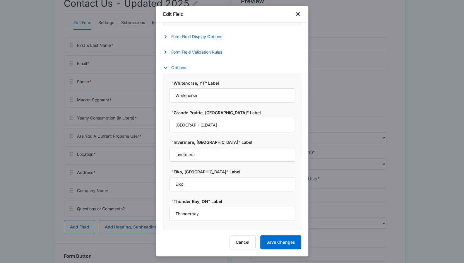
scroll to position [249, 0]
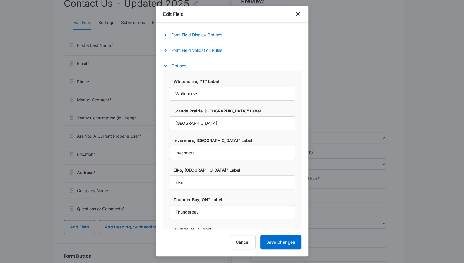
select select "199"
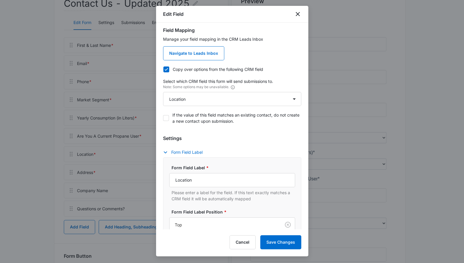
scroll to position [2, 0]
click at [169, 67] on label "Copy over options from the following CRM field" at bounding box center [232, 70] width 138 height 6
click at [163, 70] on input "Copy over options from the following CRM field" at bounding box center [163, 70] width 0 height 0
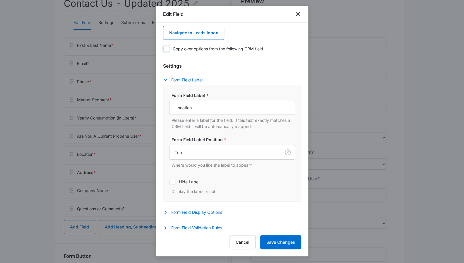
scroll to position [0, 0]
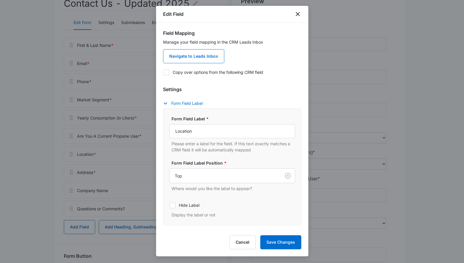
click at [166, 72] on icon at bounding box center [166, 72] width 4 height 3
click at [163, 72] on input "Copy over options from the following CRM field" at bounding box center [163, 72] width 0 height 0
checkbox input "true"
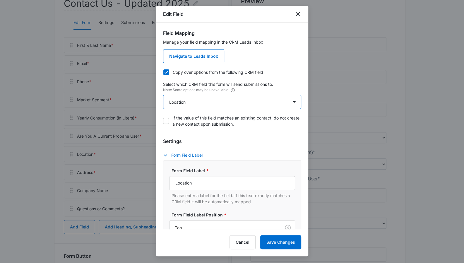
click at [248, 100] on select "Select An Option Select An Option Location Qualifying Status" at bounding box center [232, 102] width 138 height 14
click at [163, 95] on select "Select An Option Select An Option Location Qualifying Status" at bounding box center [232, 102] width 138 height 14
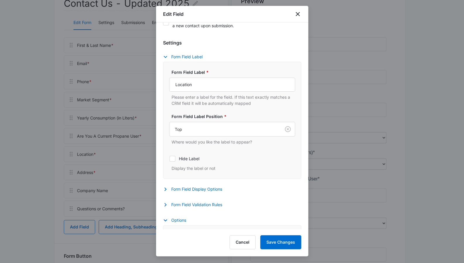
scroll to position [94, 0]
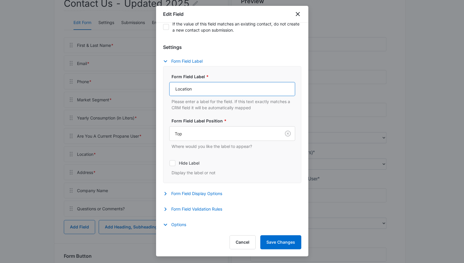
click at [243, 88] on input "Location" at bounding box center [232, 89] width 126 height 14
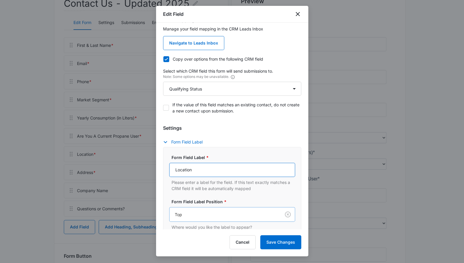
scroll to position [3, 0]
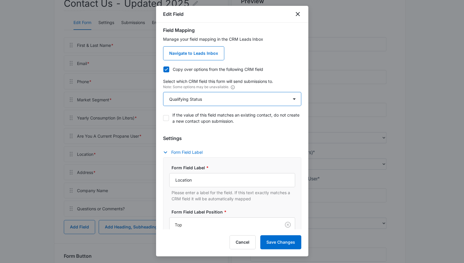
click at [250, 98] on select "Select An Option Select An Option Location Qualifying Status" at bounding box center [232, 99] width 138 height 14
select select "199"
click at [163, 92] on select "Select An Option Select An Option Location Qualifying Status" at bounding box center [232, 99] width 138 height 14
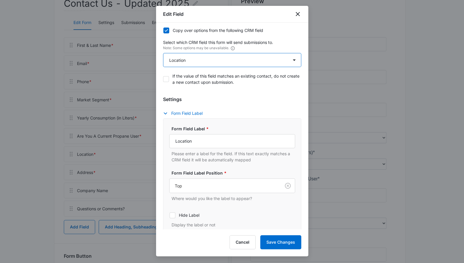
scroll to position [0, 0]
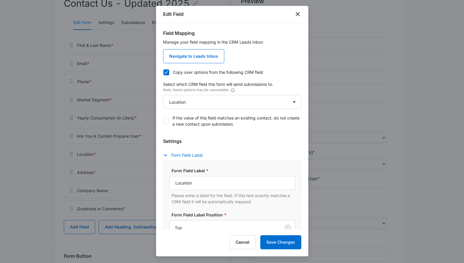
click at [166, 72] on icon at bounding box center [166, 72] width 4 height 3
click at [163, 72] on input "Copy over options from the following CRM field" at bounding box center [163, 72] width 0 height 0
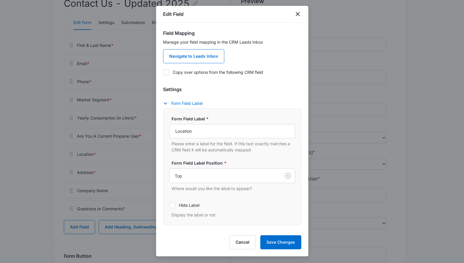
click at [166, 72] on icon at bounding box center [166, 72] width 4 height 3
click at [163, 72] on input "Copy over options from the following CRM field" at bounding box center [163, 72] width 0 height 0
checkbox input "true"
select select "199"
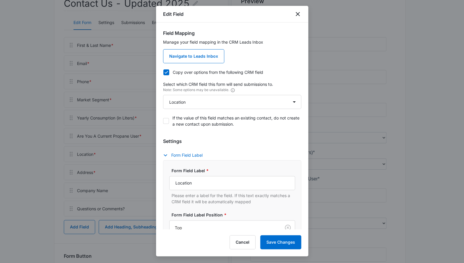
click at [166, 73] on icon at bounding box center [166, 72] width 5 height 5
click at [163, 72] on input "Copy over options from the following CRM field" at bounding box center [163, 72] width 0 height 0
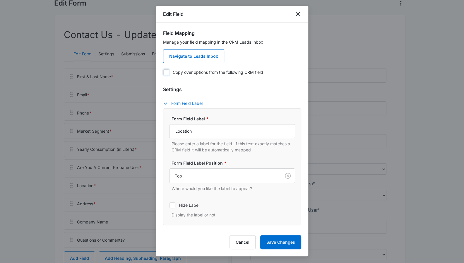
scroll to position [52, 0]
click at [169, 73] on label "Copy over options from the following CRM field" at bounding box center [232, 72] width 138 height 6
click at [163, 72] on input "Copy over options from the following CRM field" at bounding box center [163, 72] width 0 height 0
checkbox input "true"
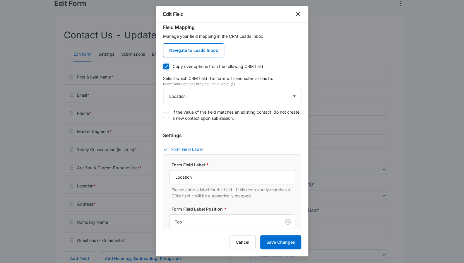
scroll to position [0, 0]
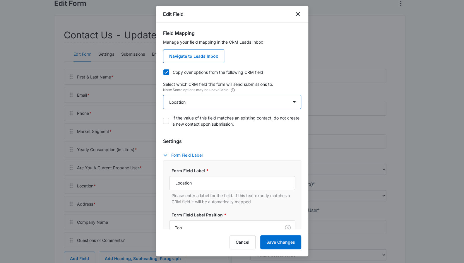
click at [211, 98] on select "Select An Option Select An Option Location Qualifying Status" at bounding box center [232, 102] width 138 height 14
click at [163, 95] on select "Select An Option Select An Option Location Qualifying Status" at bounding box center [232, 102] width 138 height 14
click at [210, 102] on select "Select An Option Select An Option Location Qualifying Status" at bounding box center [232, 102] width 138 height 14
click at [163, 95] on select "Select An Option Select An Option Location Qualifying Status" at bounding box center [232, 102] width 138 height 14
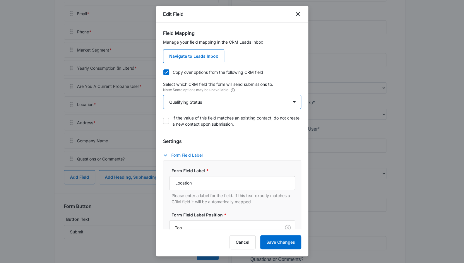
click at [215, 102] on select "Select An Option Select An Option Location Qualifying Status" at bounding box center [232, 102] width 138 height 14
click at [163, 95] on select "Select An Option Select An Option Location Qualifying Status" at bounding box center [232, 102] width 138 height 14
click at [211, 103] on select "Select An Option Select An Option Location Qualifying Status" at bounding box center [232, 102] width 138 height 14
select select "199"
click at [163, 95] on select "Select An Option Select An Option Location Qualifying Status" at bounding box center [232, 102] width 138 height 14
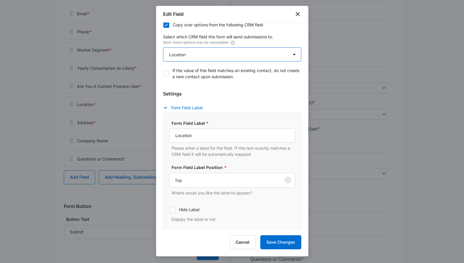
scroll to position [46, 0]
click at [166, 27] on icon at bounding box center [166, 25] width 5 height 5
click at [163, 26] on input "Copy over options from the following CRM field" at bounding box center [163, 26] width 0 height 0
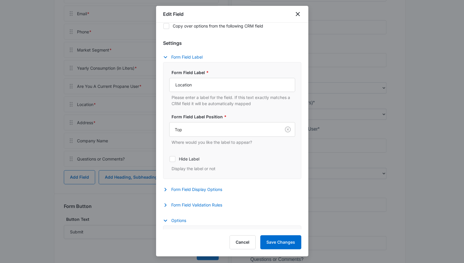
click at [166, 27] on icon at bounding box center [166, 25] width 5 height 5
click at [163, 26] on input "Copy over options from the following CRM field" at bounding box center [163, 26] width 0 height 0
checkbox input "true"
select select "199"
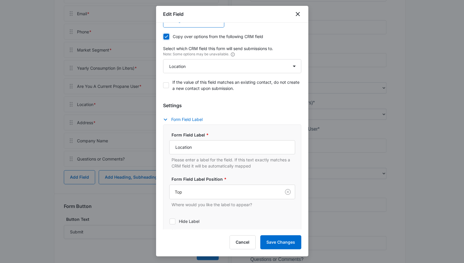
scroll to position [0, 0]
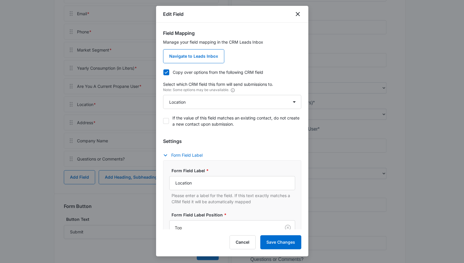
click at [166, 73] on icon at bounding box center [166, 72] width 5 height 5
click at [163, 72] on input "Copy over options from the following CRM field" at bounding box center [163, 72] width 0 height 0
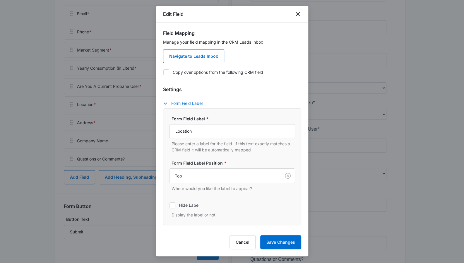
click at [166, 73] on icon at bounding box center [166, 72] width 5 height 5
click at [163, 72] on input "Copy over options from the following CRM field" at bounding box center [163, 72] width 0 height 0
checkbox input "true"
select select "199"
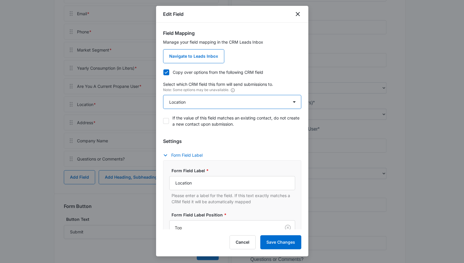
click at [238, 100] on select "Select An Option Select An Option Location Qualifying Status" at bounding box center [232, 102] width 138 height 14
click at [163, 95] on select "Select An Option Select An Option Location Qualifying Status" at bounding box center [232, 102] width 138 height 14
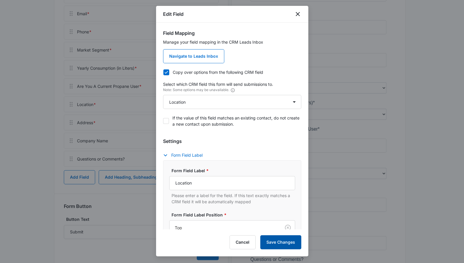
click at [271, 240] on button "Save Changes" at bounding box center [280, 242] width 41 height 14
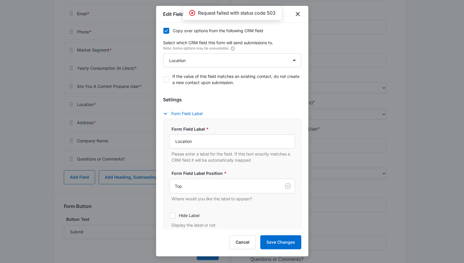
scroll to position [38, 0]
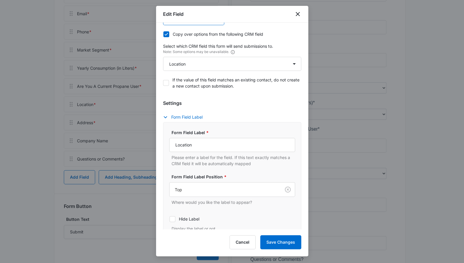
click at [265, 74] on div "If the value of this field matches an existing contact, do not create a new con…" at bounding box center [232, 82] width 138 height 19
click at [270, 62] on select "Select An Option Select An Option Location Qualifying Status" at bounding box center [232, 64] width 138 height 14
click at [166, 35] on icon at bounding box center [166, 34] width 5 height 5
click at [163, 34] on input "Copy over options from the following CRM field" at bounding box center [163, 34] width 0 height 0
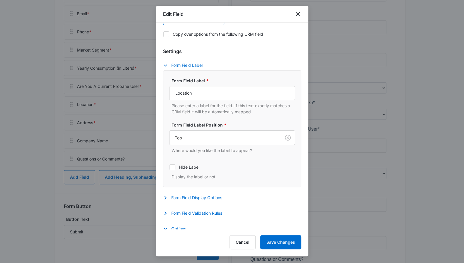
click at [166, 35] on icon at bounding box center [166, 34] width 5 height 5
click at [163, 34] on input "Copy over options from the following CRM field" at bounding box center [163, 34] width 0 height 0
checkbox input "true"
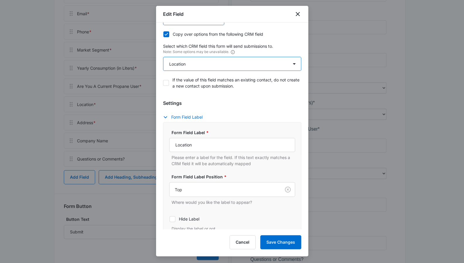
click at [181, 62] on select "Select An Option Select An Option Location Qualifying Status" at bounding box center [232, 64] width 138 height 14
click at [163, 57] on select "Select An Option Select An Option Location Qualifying Status" at bounding box center [232, 64] width 138 height 14
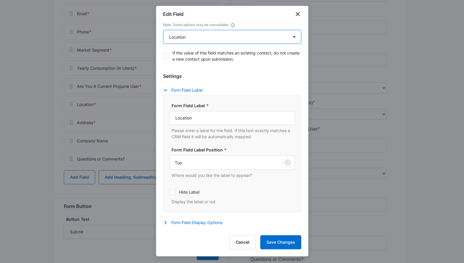
scroll to position [61, 0]
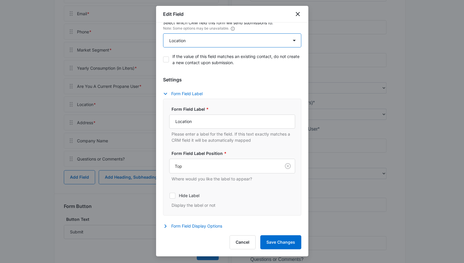
click at [215, 42] on select "Select An Option Select An Option Location Qualifying Status" at bounding box center [232, 40] width 138 height 14
click at [163, 33] on select "Select An Option Select An Option Location Qualifying Status" at bounding box center [232, 40] width 138 height 14
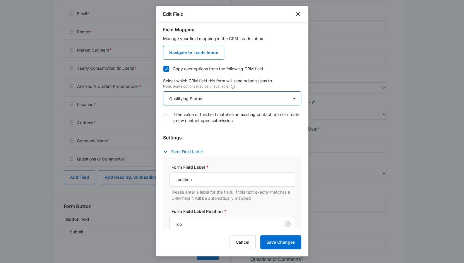
scroll to position [0, 0]
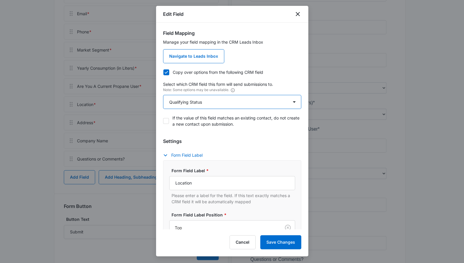
click at [233, 102] on select "Select An Option Select An Option Location Qualifying Status" at bounding box center [232, 102] width 138 height 14
select select "199"
click at [163, 95] on select "Select An Option Select An Option Location Qualifying Status" at bounding box center [232, 102] width 138 height 14
click at [168, 75] on div "Manage your field mapping in the CRM Leads Inbox Navigate to Leads Inbox Copy o…" at bounding box center [232, 85] width 138 height 92
click at [167, 73] on icon at bounding box center [166, 72] width 5 height 5
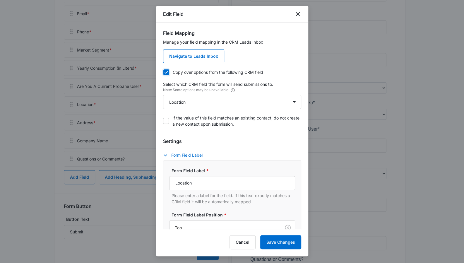
click at [163, 72] on input "Copy over options from the following CRM field" at bounding box center [163, 72] width 0 height 0
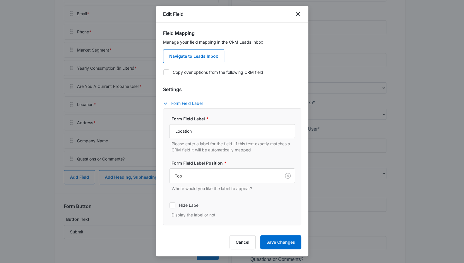
click at [167, 73] on icon at bounding box center [166, 72] width 5 height 5
click at [163, 72] on input "Copy over options from the following CRM field" at bounding box center [163, 72] width 0 height 0
checkbox input "true"
select select "199"
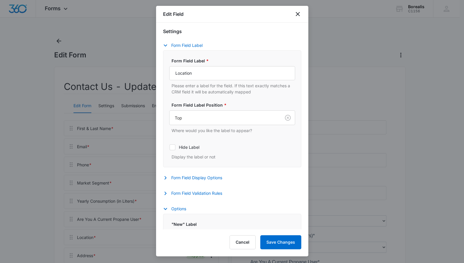
scroll to position [220, 0]
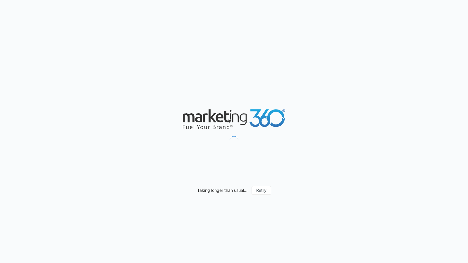
click at [196, 74] on div "Taking longer than usual... Retry" at bounding box center [234, 131] width 468 height 263
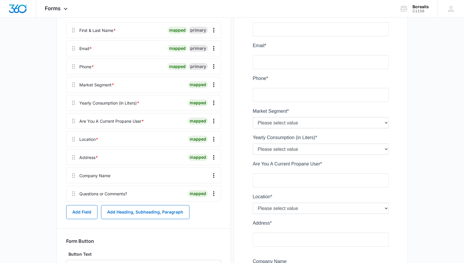
scroll to position [99, 0]
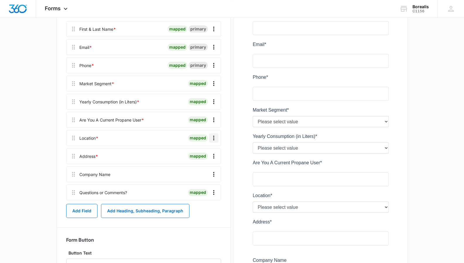
click at [212, 136] on icon "Overflow Menu" at bounding box center [213, 137] width 7 height 7
click at [208, 152] on button "Edit" at bounding box center [201, 154] width 33 height 9
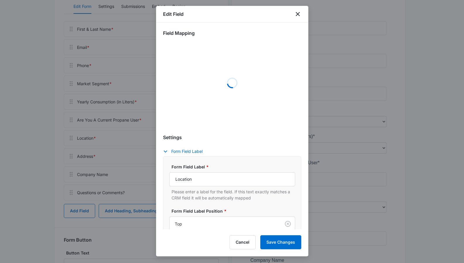
select select "199"
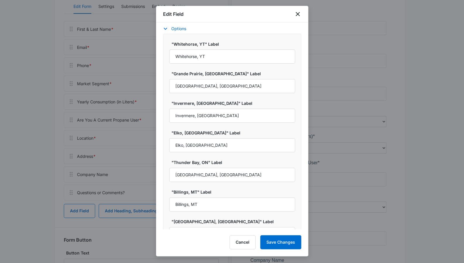
scroll to position [289, 0]
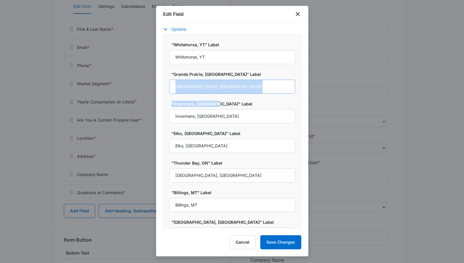
drag, startPoint x: 234, startPoint y: 102, endPoint x: 236, endPoint y: 86, distance: 16.8
click at [236, 86] on div ""Whitehorse, YT" Label Whitehorse, YT "Grande Prairie, AB" Label Grande Prairie…" at bounding box center [232, 244] width 138 height 421
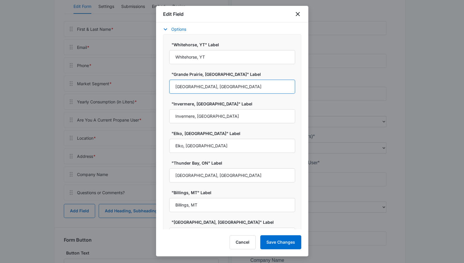
click at [236, 86] on input "[GEOGRAPHIC_DATA], [GEOGRAPHIC_DATA]" at bounding box center [232, 87] width 126 height 14
type input "[GEOGRAPHIC_DATA], [GEOGRAPHIC_DATA]"
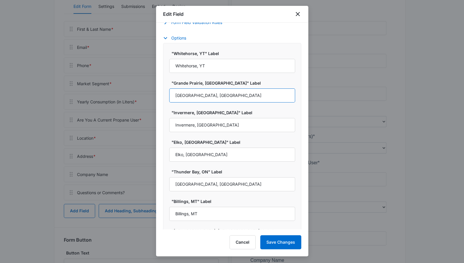
scroll to position [277, 0]
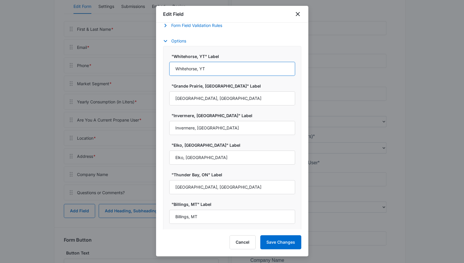
click at [203, 64] on input "Whitehorse, YT" at bounding box center [232, 69] width 126 height 14
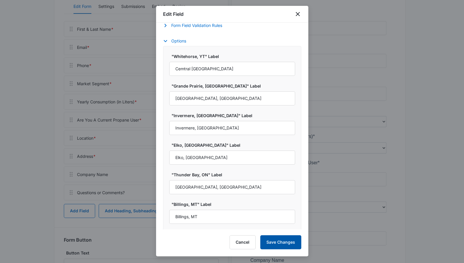
click at [268, 241] on button "Save Changes" at bounding box center [280, 242] width 41 height 14
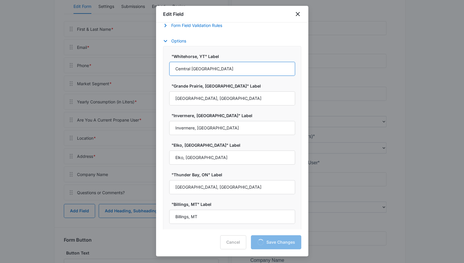
click at [182, 69] on input "Cemtral Alberta" at bounding box center [232, 69] width 126 height 14
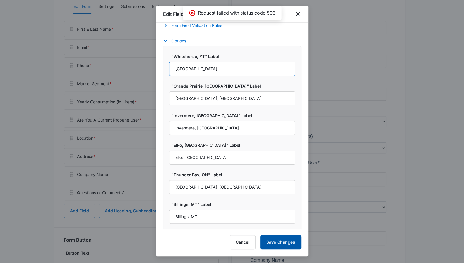
type input "[GEOGRAPHIC_DATA]"
click at [282, 247] on button "Save Changes" at bounding box center [280, 242] width 41 height 14
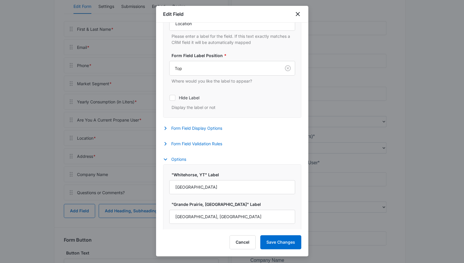
scroll to position [0, 0]
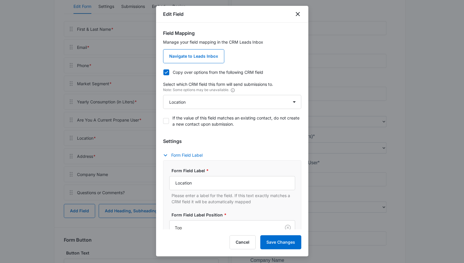
click at [167, 72] on icon at bounding box center [166, 72] width 5 height 5
click at [163, 72] on input "Copy over options from the following CRM field" at bounding box center [163, 72] width 0 height 0
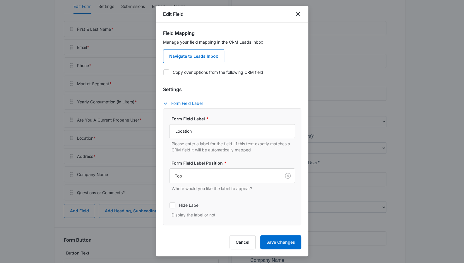
click at [167, 72] on icon at bounding box center [166, 72] width 5 height 5
click at [163, 72] on input "Copy over options from the following CRM field" at bounding box center [163, 72] width 0 height 0
checkbox input "true"
select select "199"
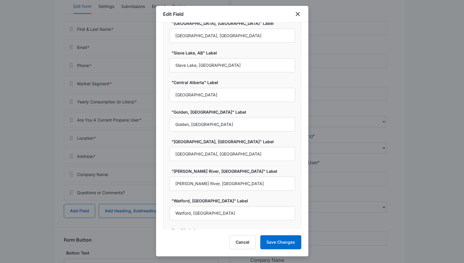
scroll to position [516, 0]
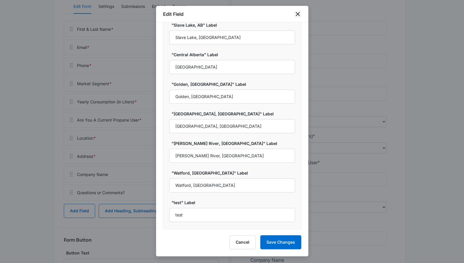
click at [300, 14] on icon "close" at bounding box center [297, 14] width 7 height 7
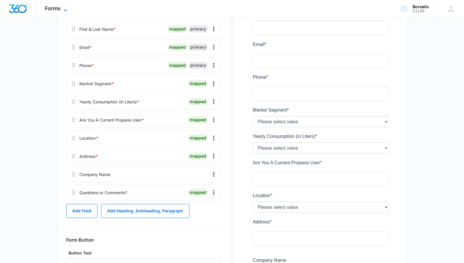
click at [64, 7] on icon at bounding box center [65, 10] width 7 height 7
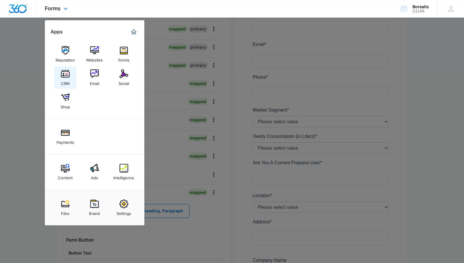
click at [65, 74] on img at bounding box center [65, 73] width 9 height 9
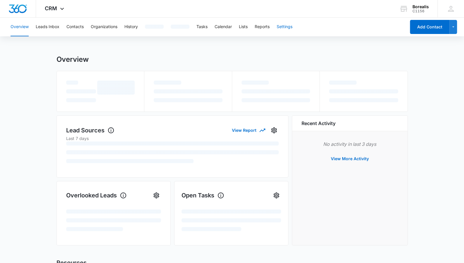
click at [288, 26] on button "Settings" at bounding box center [285, 27] width 16 height 19
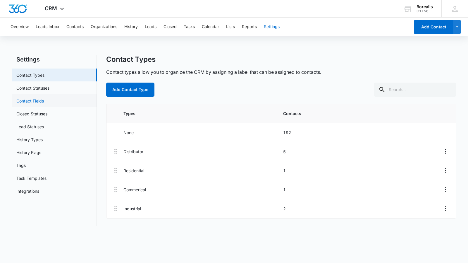
click at [44, 98] on link "Contact Fields" at bounding box center [30, 101] width 28 height 6
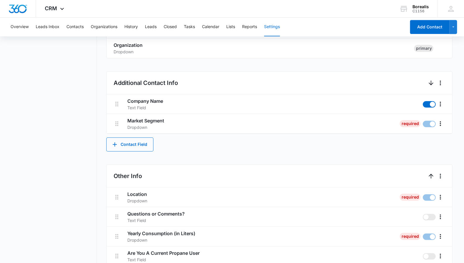
scroll to position [233, 0]
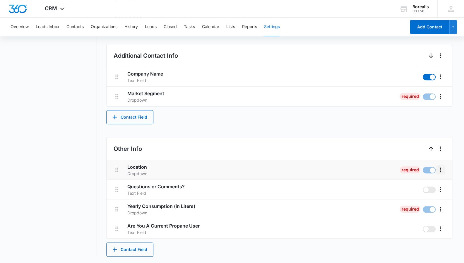
click at [441, 171] on icon "More" at bounding box center [440, 169] width 7 height 7
click at [429, 184] on div "Edit" at bounding box center [424, 186] width 12 height 4
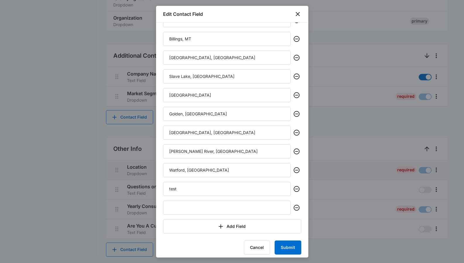
scroll to position [236, 0]
click at [241, 188] on input "test" at bounding box center [227, 188] width 128 height 14
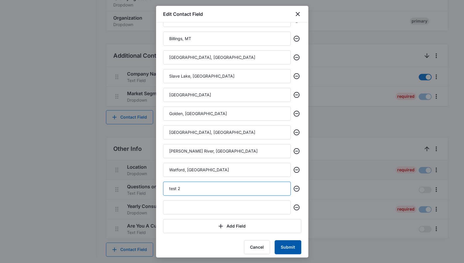
type input "test 2"
click at [282, 245] on button "Submit" at bounding box center [288, 247] width 27 height 14
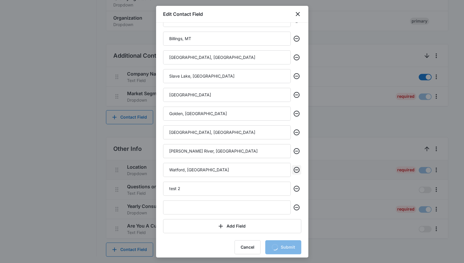
click at [293, 171] on icon "Remove" at bounding box center [296, 169] width 7 height 7
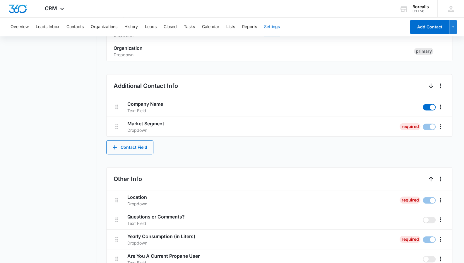
scroll to position [233, 0]
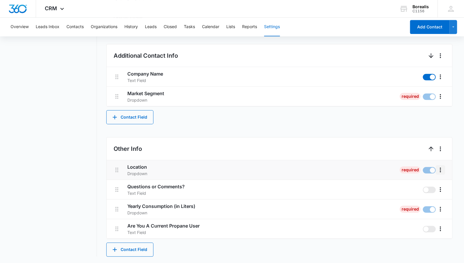
click at [441, 169] on icon "More" at bounding box center [440, 169] width 1 height 5
click at [434, 180] on div "Edit Delete" at bounding box center [428, 190] width 34 height 28
click at [442, 172] on icon "More" at bounding box center [440, 169] width 7 height 7
click at [432, 190] on button "Delete" at bounding box center [427, 194] width 33 height 9
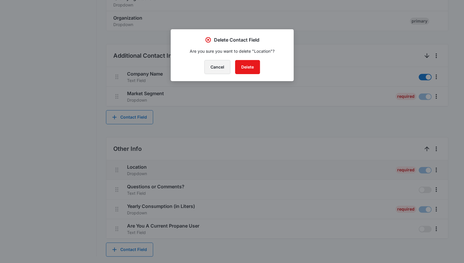
click at [214, 66] on button "Cancel" at bounding box center [217, 67] width 26 height 14
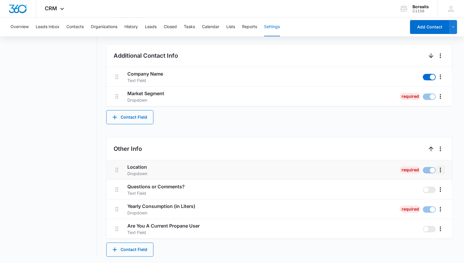
click at [440, 169] on icon "More" at bounding box center [440, 169] width 1 height 5
click at [435, 183] on button "Edit" at bounding box center [427, 185] width 33 height 9
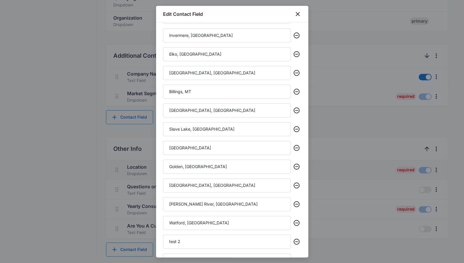
scroll to position [239, 0]
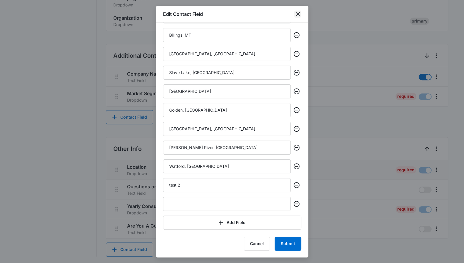
click at [299, 14] on icon "close" at bounding box center [297, 14] width 7 height 7
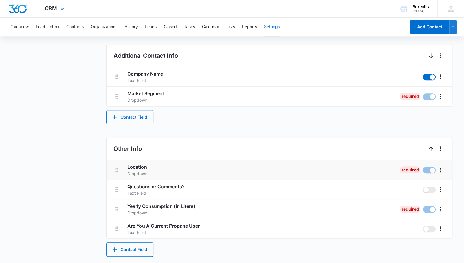
click at [58, 10] on div "CRM Apps Reputation Websites Forms CRM Email Social Shop Payments Content Ads I…" at bounding box center [55, 8] width 38 height 17
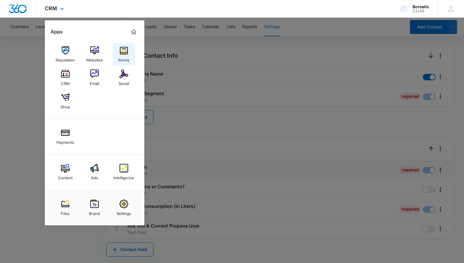
click at [122, 55] on img at bounding box center [123, 50] width 9 height 9
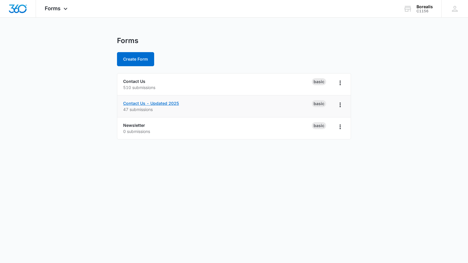
click at [135, 102] on link "Contact Us - Updated 2025" at bounding box center [151, 103] width 56 height 5
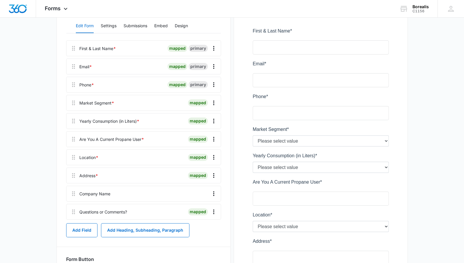
scroll to position [83, 0]
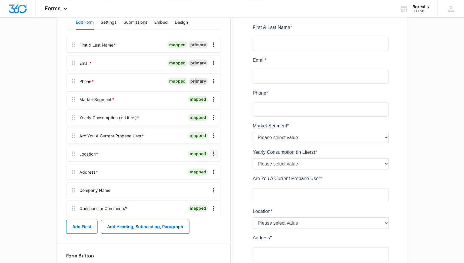
click at [211, 152] on icon "Overflow Menu" at bounding box center [213, 153] width 7 height 7
click at [203, 170] on div "Edit" at bounding box center [198, 170] width 12 height 4
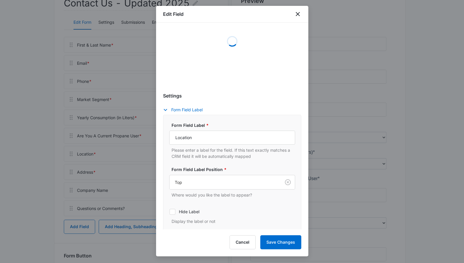
scroll to position [42, 0]
select select "199"
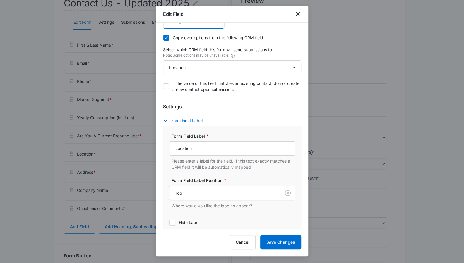
scroll to position [0, 0]
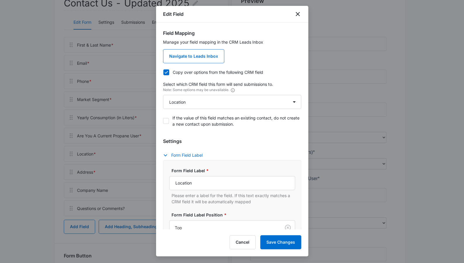
click at [170, 69] on label "Copy over options from the following CRM field" at bounding box center [232, 72] width 138 height 6
click at [163, 72] on input "Copy over options from the following CRM field" at bounding box center [163, 72] width 0 height 0
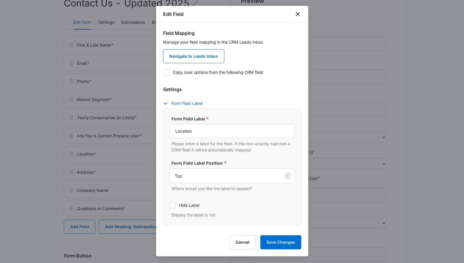
click at [169, 71] on div at bounding box center [166, 72] width 6 height 6
click at [163, 72] on input "Copy over options from the following CRM field" at bounding box center [163, 72] width 0 height 0
checkbox input "true"
select select "199"
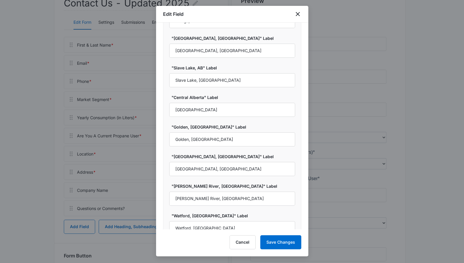
scroll to position [516, 0]
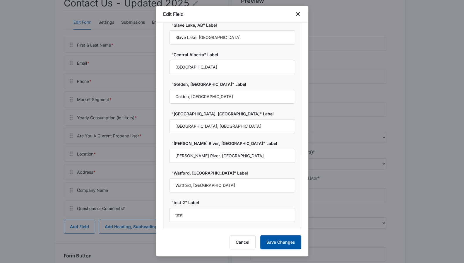
click at [285, 240] on button "Save Changes" at bounding box center [280, 242] width 41 height 14
click at [246, 194] on div ""Whitehorse, YT" Label Central Alberta "[GEOGRAPHIC_DATA], [GEOGRAPHIC_DATA]" L…" at bounding box center [232, 18] width 138 height 421
click at [275, 241] on button "Save Changes" at bounding box center [280, 242] width 41 height 14
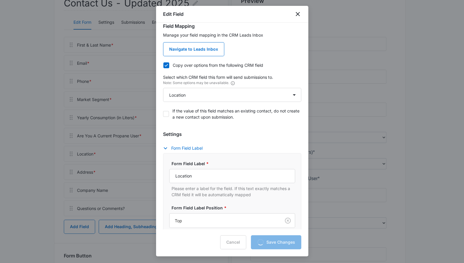
scroll to position [6, 0]
click at [274, 21] on div "Edit Field" at bounding box center [232, 14] width 152 height 17
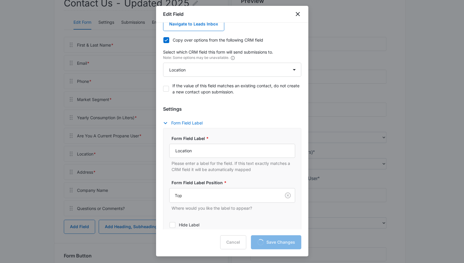
scroll to position [0, 0]
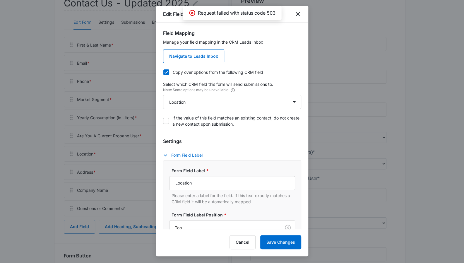
click at [164, 70] on icon at bounding box center [166, 72] width 5 height 5
click at [163, 72] on input "Copy over options from the following CRM field" at bounding box center [163, 72] width 0 height 0
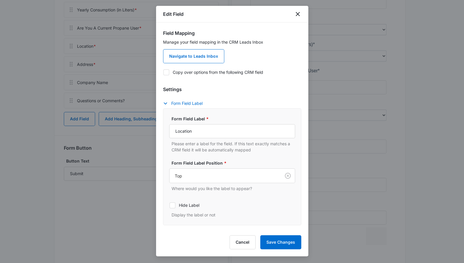
click at [166, 73] on icon at bounding box center [166, 72] width 4 height 3
click at [163, 72] on input "Copy over options from the following CRM field" at bounding box center [163, 72] width 0 height 0
checkbox input "true"
select select "199"
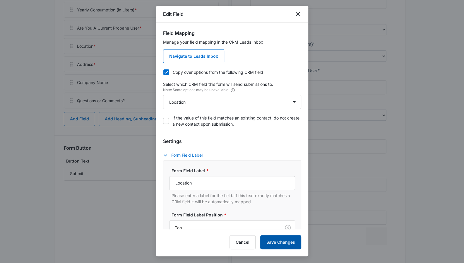
click at [271, 243] on button "Save Changes" at bounding box center [280, 242] width 41 height 14
